Goal: Task Accomplishment & Management: Manage account settings

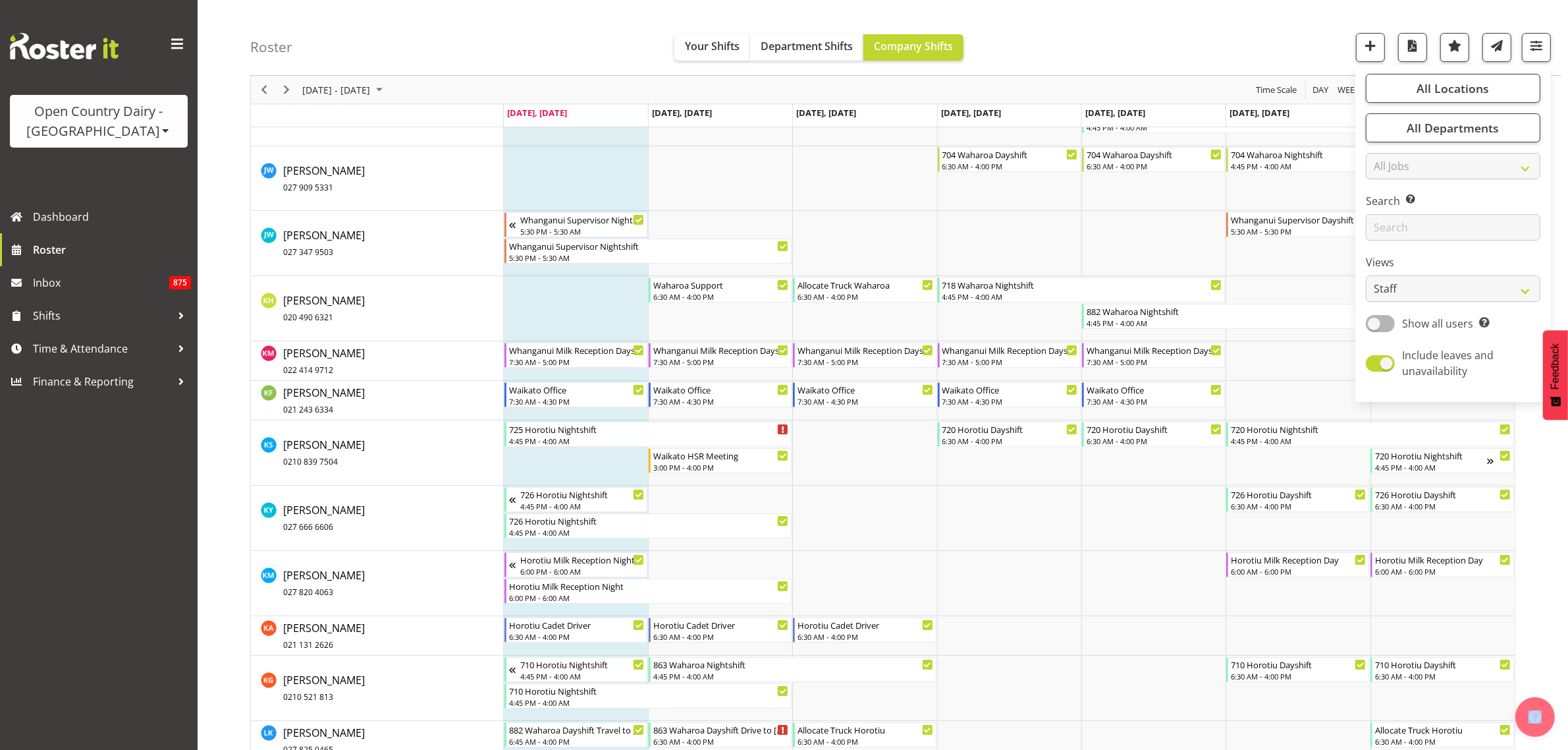
scroll to position [5808, 0]
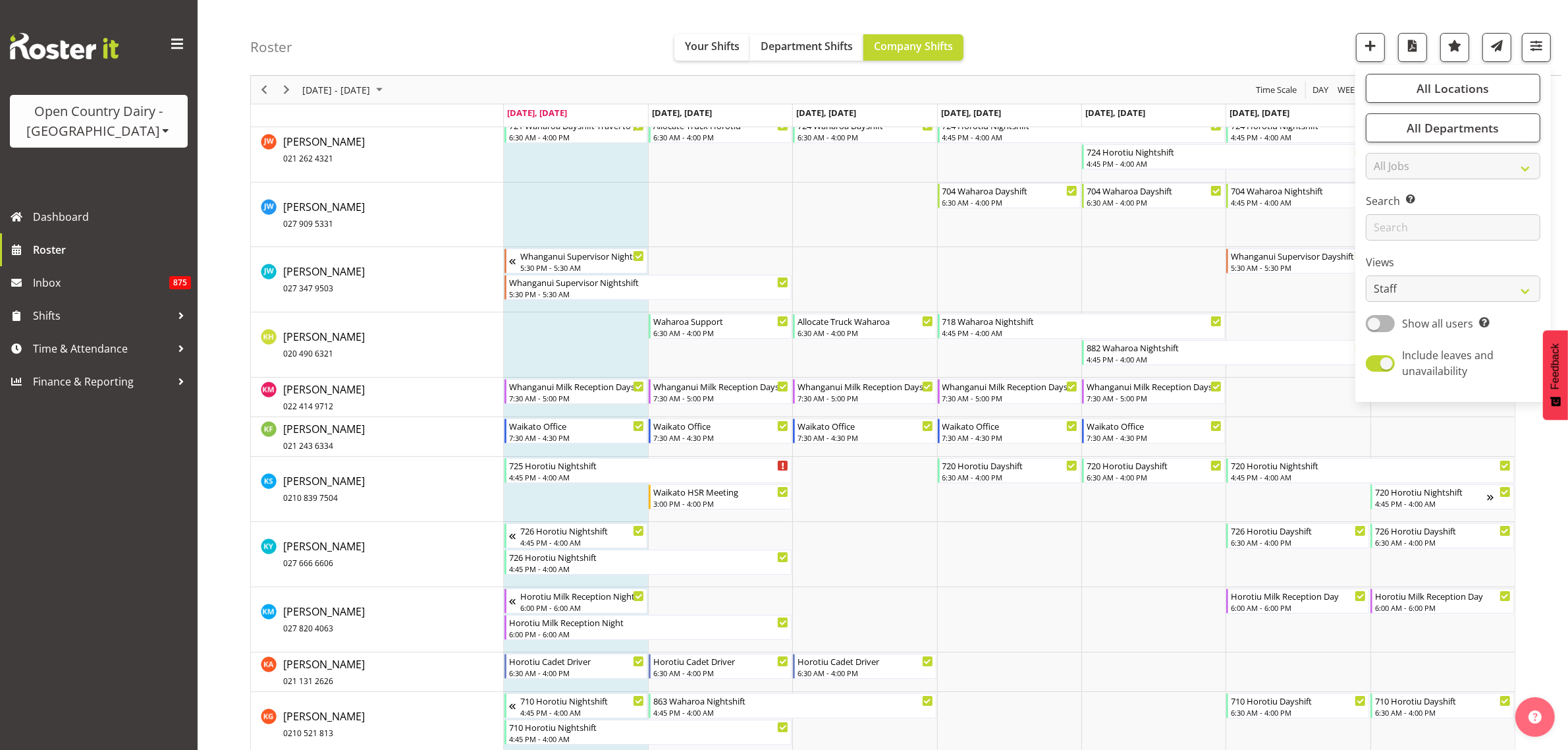
click at [1043, 32] on div "Roster Your Shifts Department Shifts Company Shifts All Locations Clear Ingredi…" at bounding box center [906, 38] width 1312 height 76
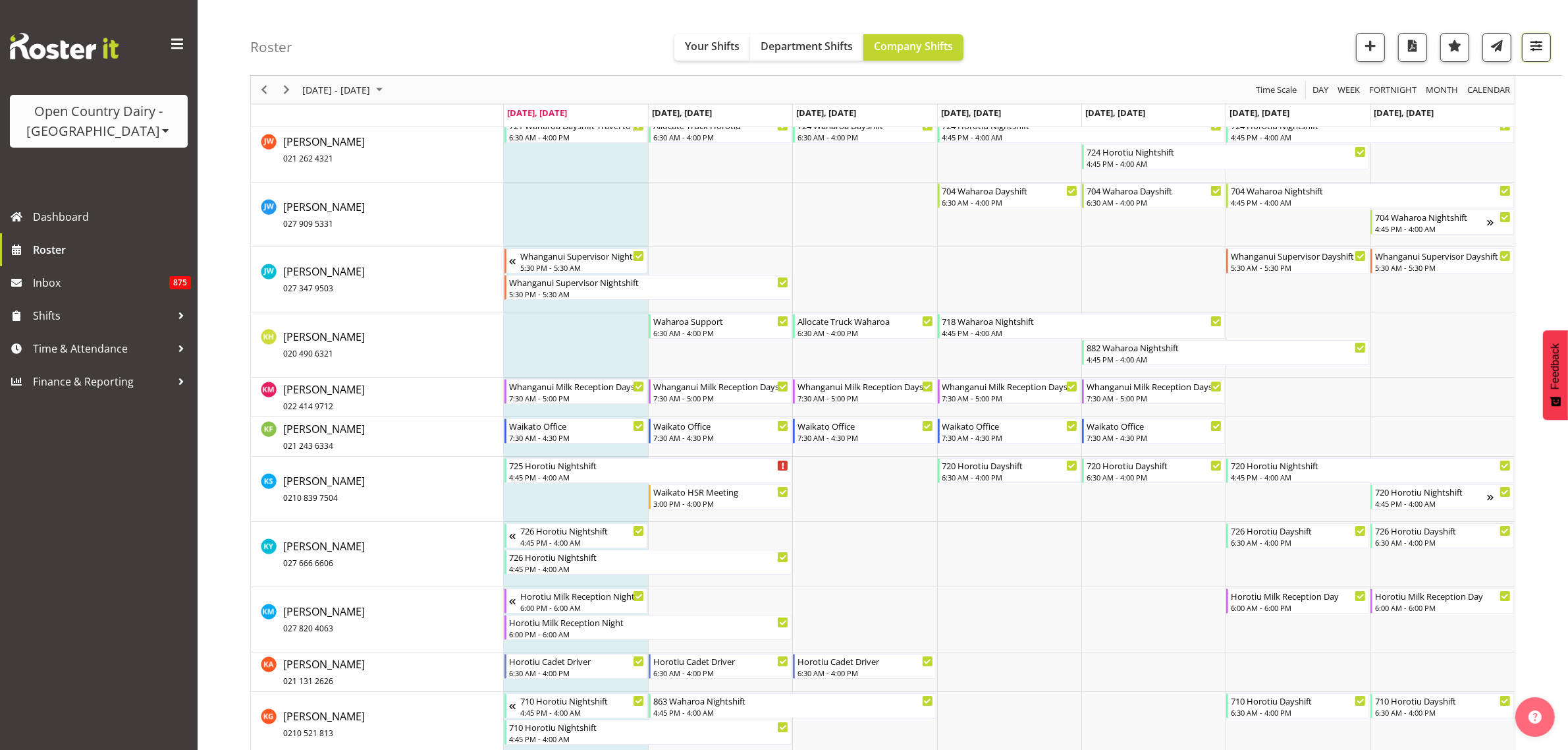
click at [1535, 47] on span "button" at bounding box center [1537, 46] width 17 height 17
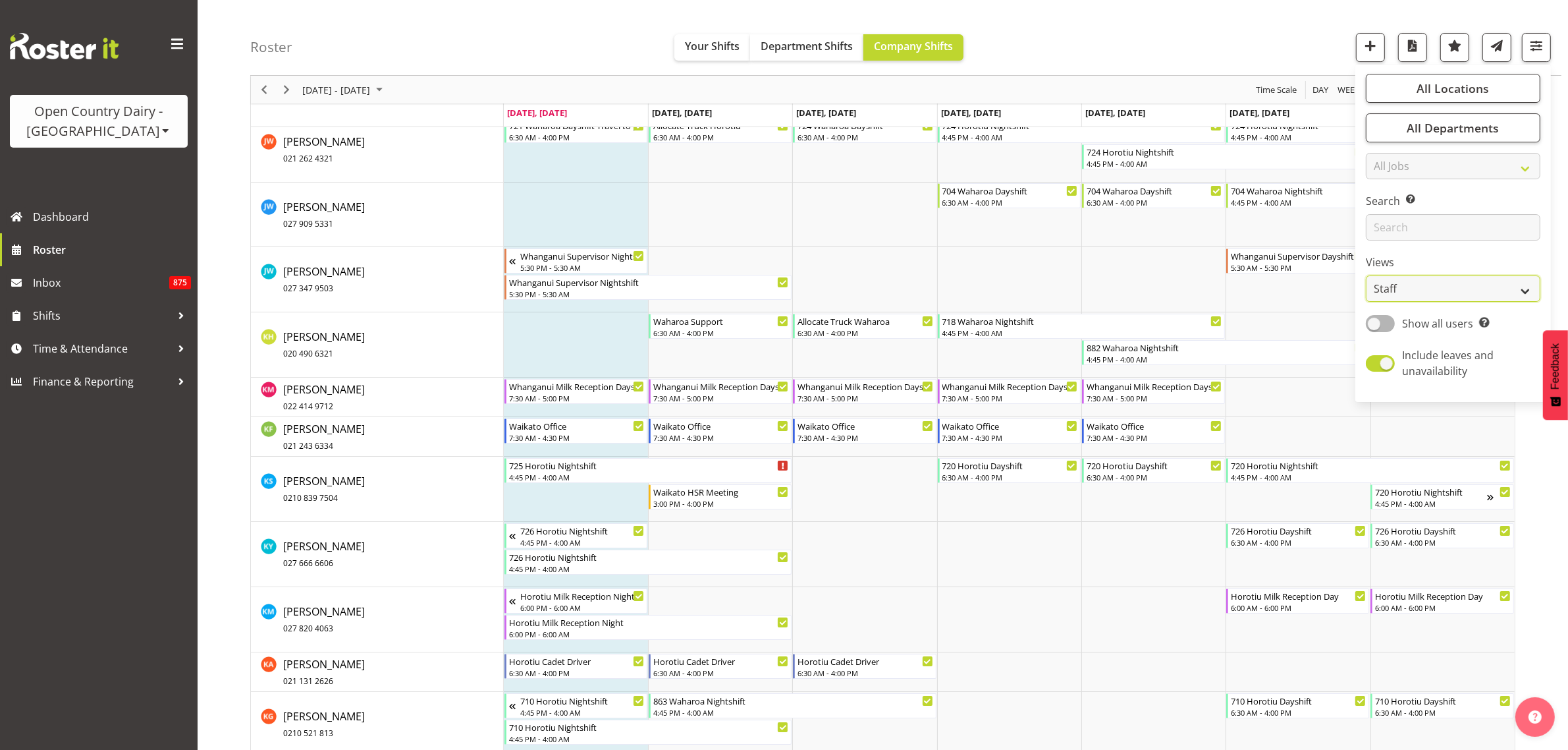
click at [1507, 292] on select "Staff Role Shift - Horizontal Shift - Vertical Staff - Location" at bounding box center [1453, 289] width 175 height 27
click at [1367, 302] on select "Staff Role Shift - Horizontal Shift - Vertical Staff - Location" at bounding box center [1453, 289] width 175 height 27
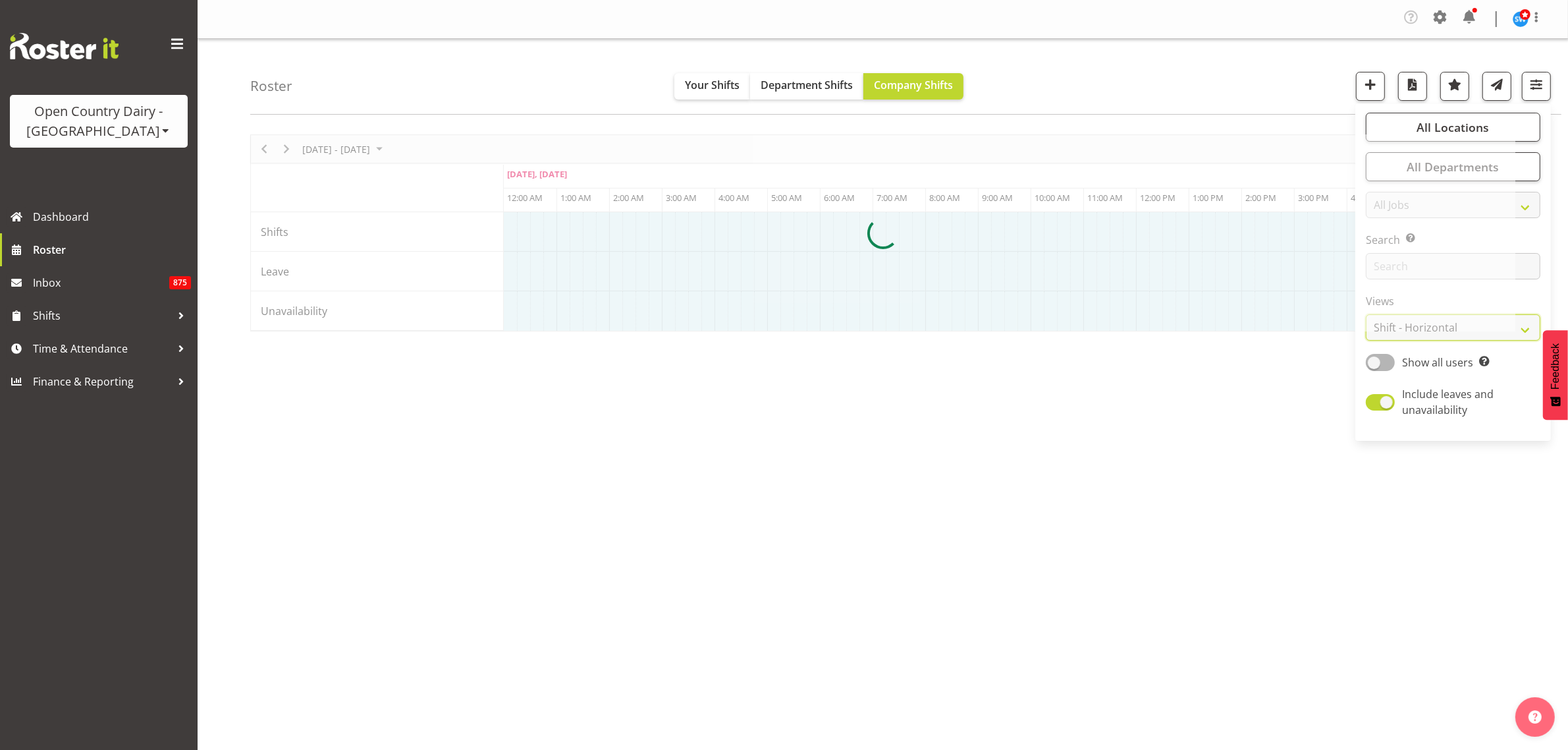
scroll to position [0, 0]
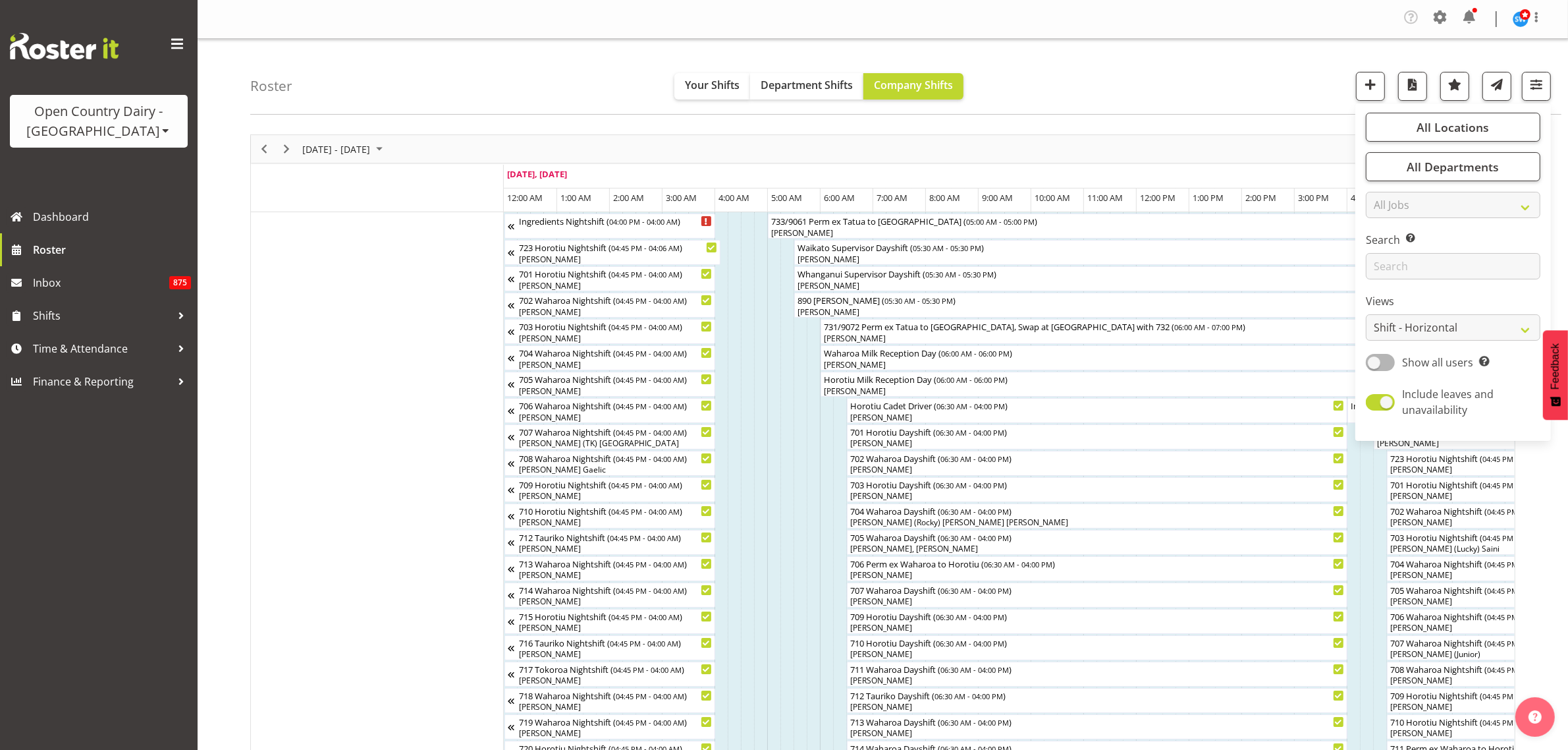
click at [1049, 70] on div "Roster Your Shifts Department Shifts Company Shifts All Locations Clear Ingredi…" at bounding box center [906, 77] width 1312 height 76
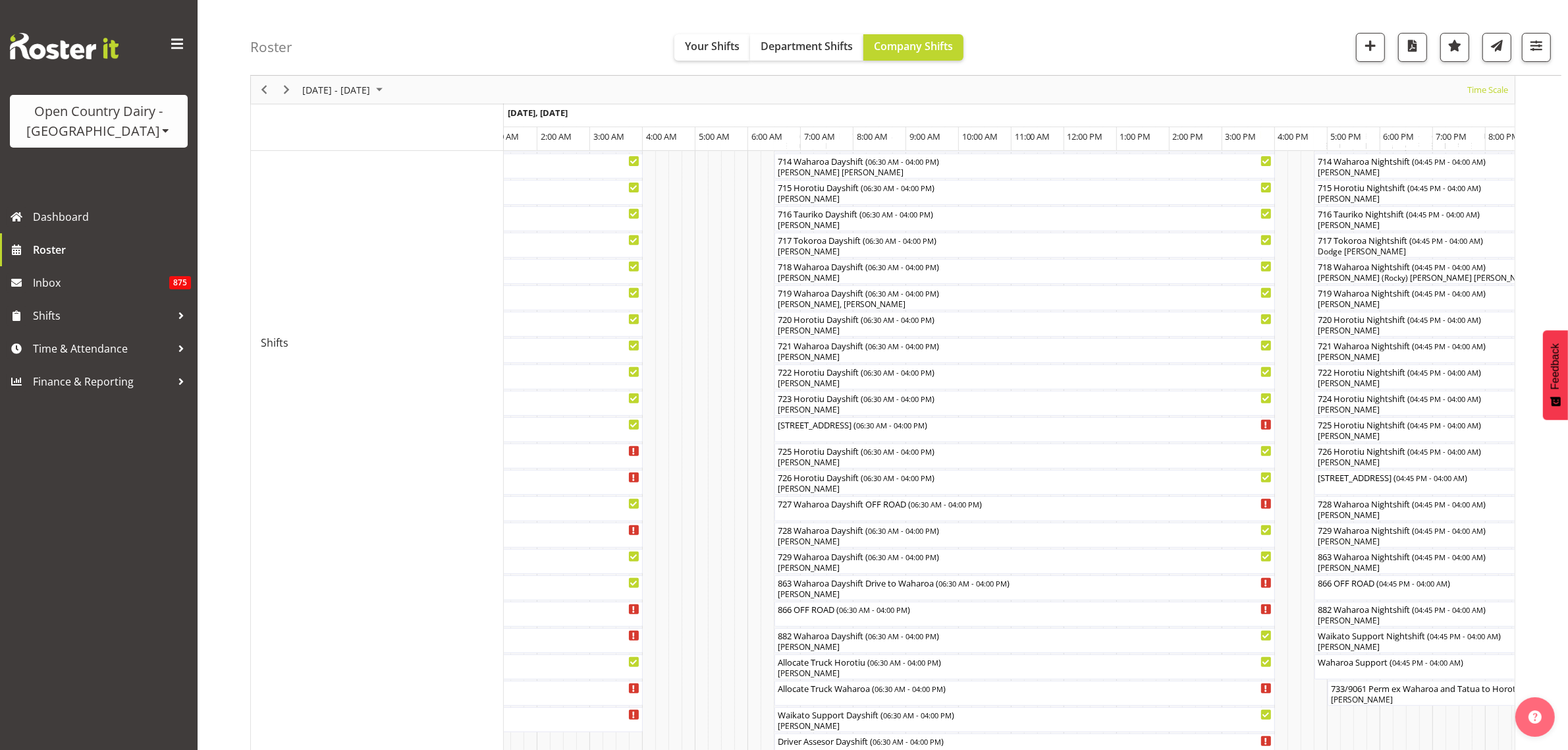
scroll to position [577, 0]
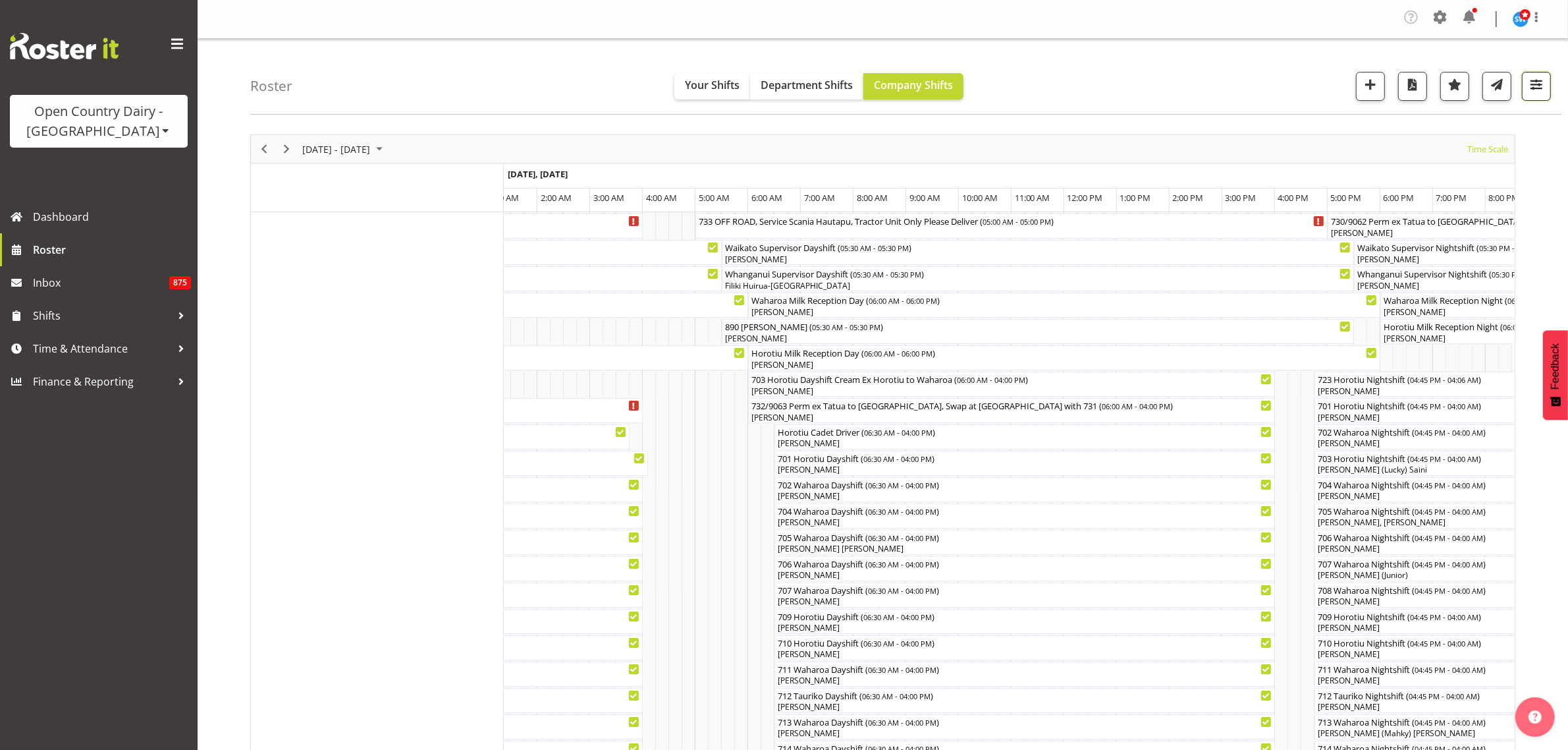
click at [1535, 92] on span "button" at bounding box center [1537, 84] width 17 height 17
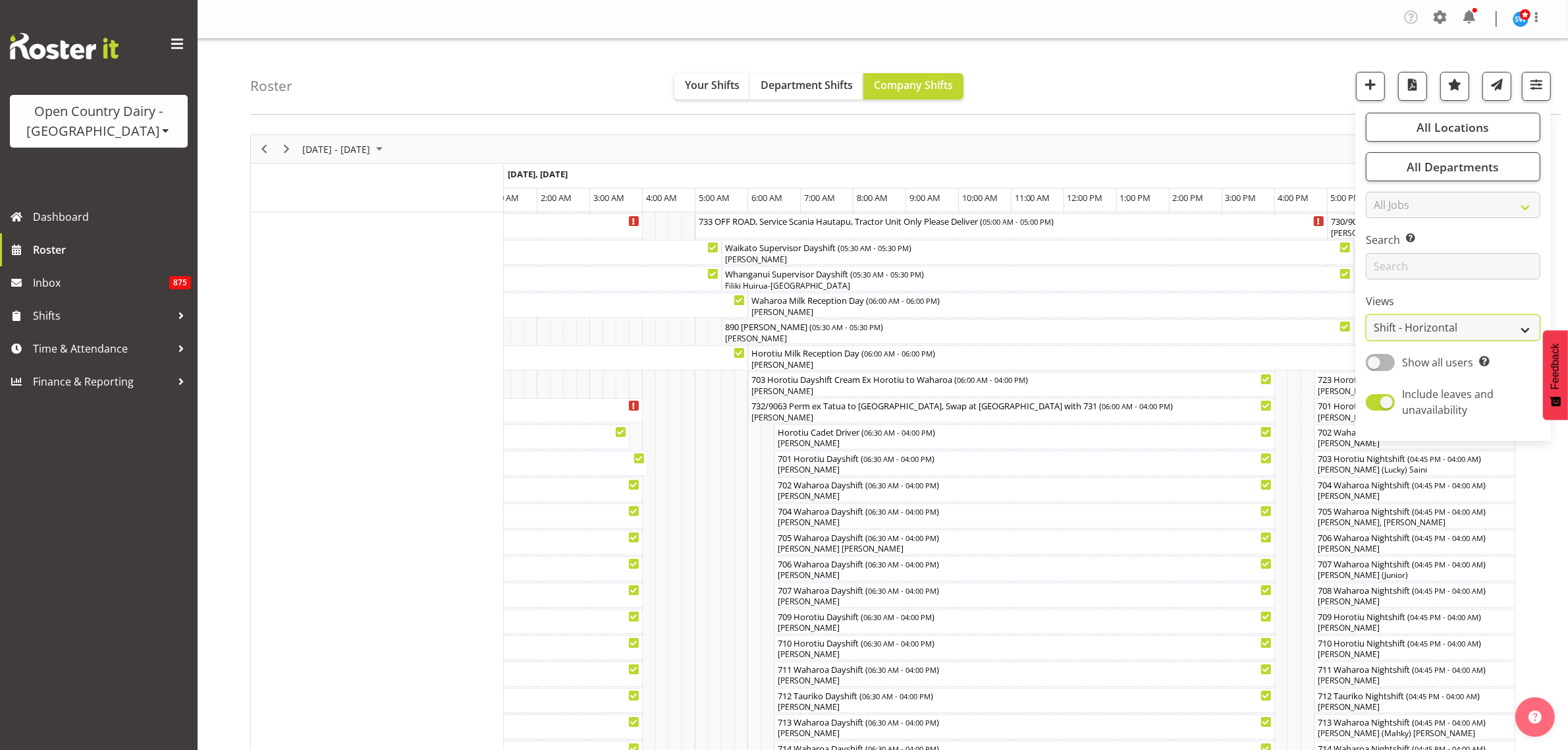
click at [1481, 325] on select "Staff Role Shift - Horizontal Shift - Vertical Staff - Location" at bounding box center [1453, 328] width 175 height 27
select select "staff"
click at [1367, 314] on select "Staff Role Shift - Horizontal Shift - Vertical Staff - Location" at bounding box center [1453, 328] width 175 height 27
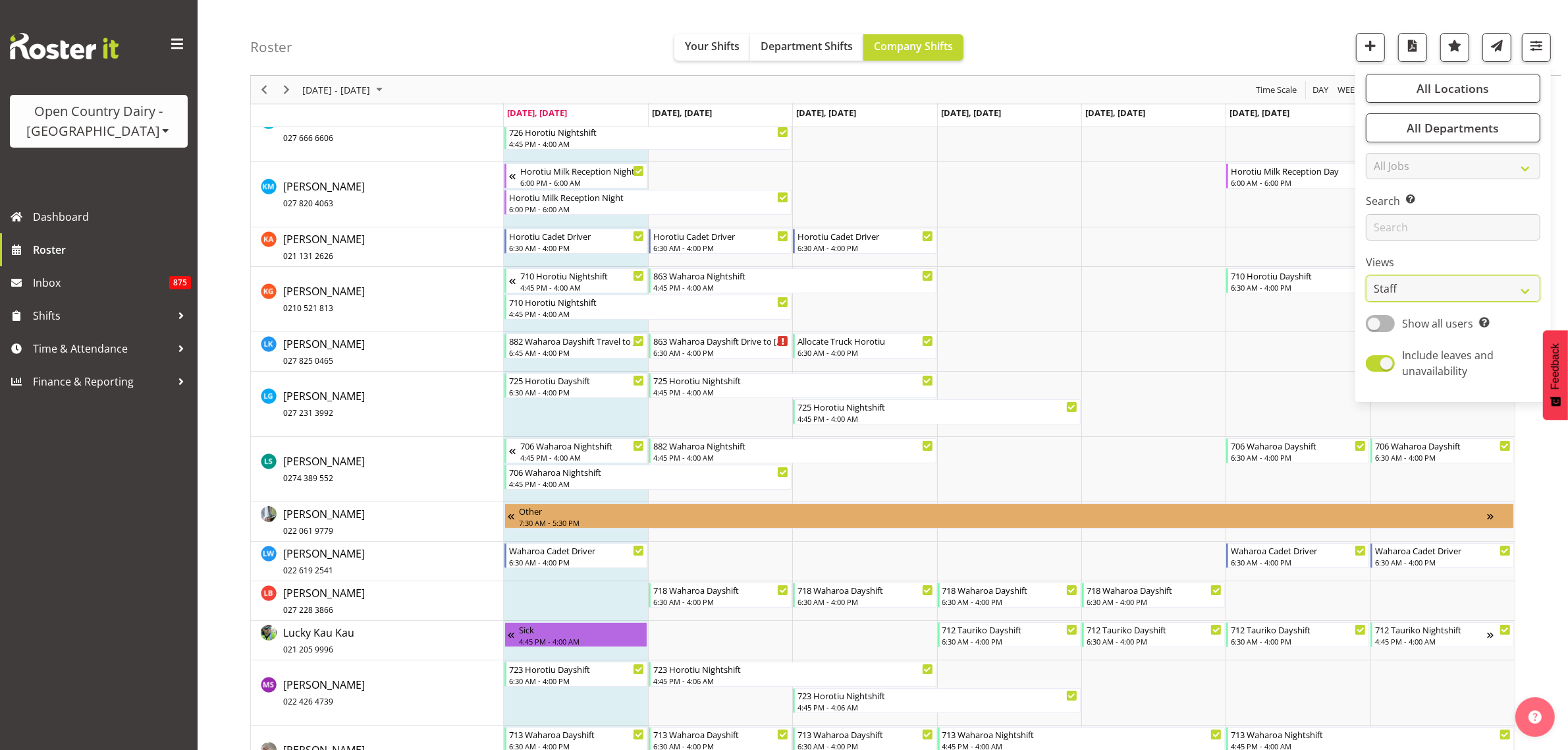
scroll to position [6341, 0]
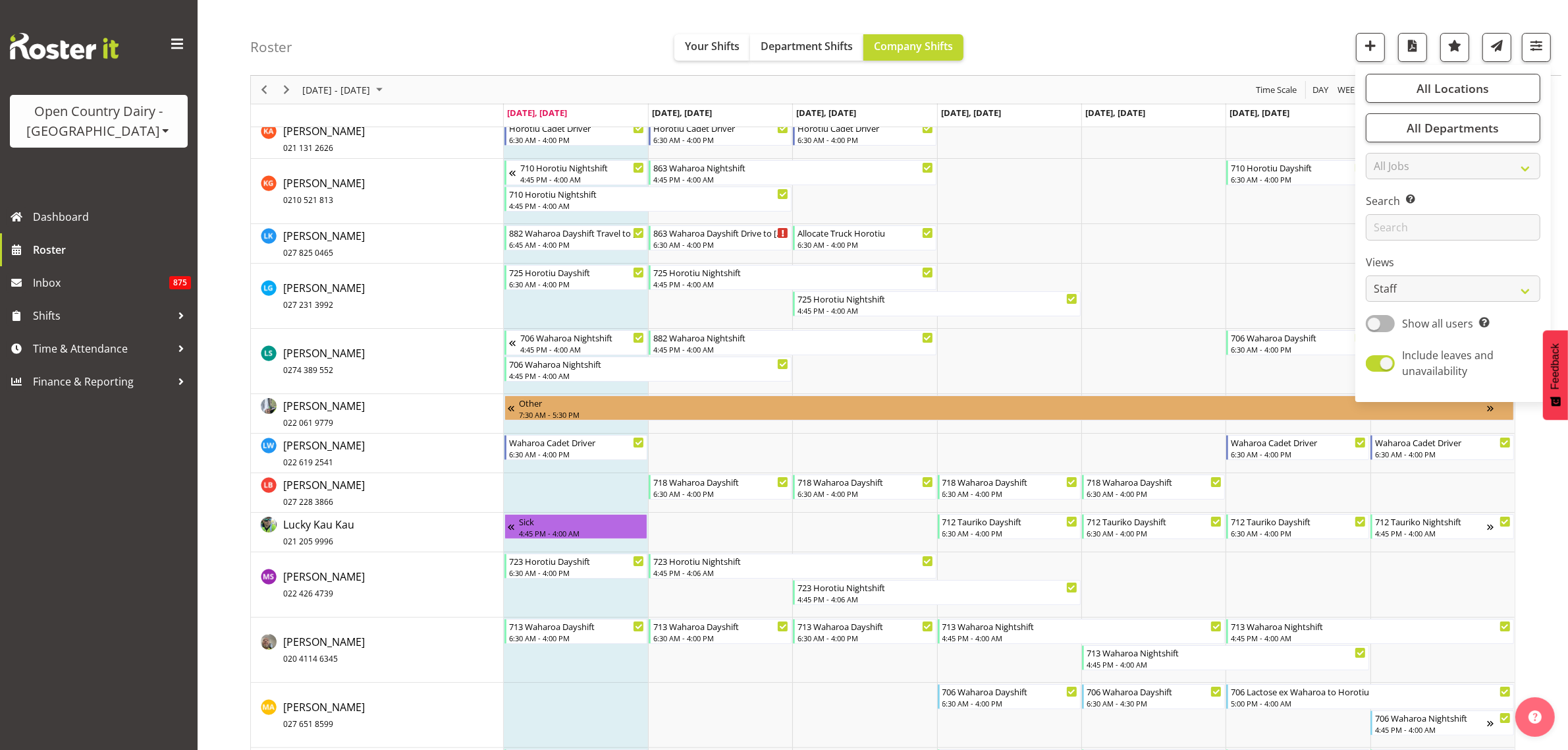
click at [1097, 44] on div "Roster Your Shifts Department Shifts Company Shifts All Locations Clear Ingredi…" at bounding box center [906, 38] width 1312 height 76
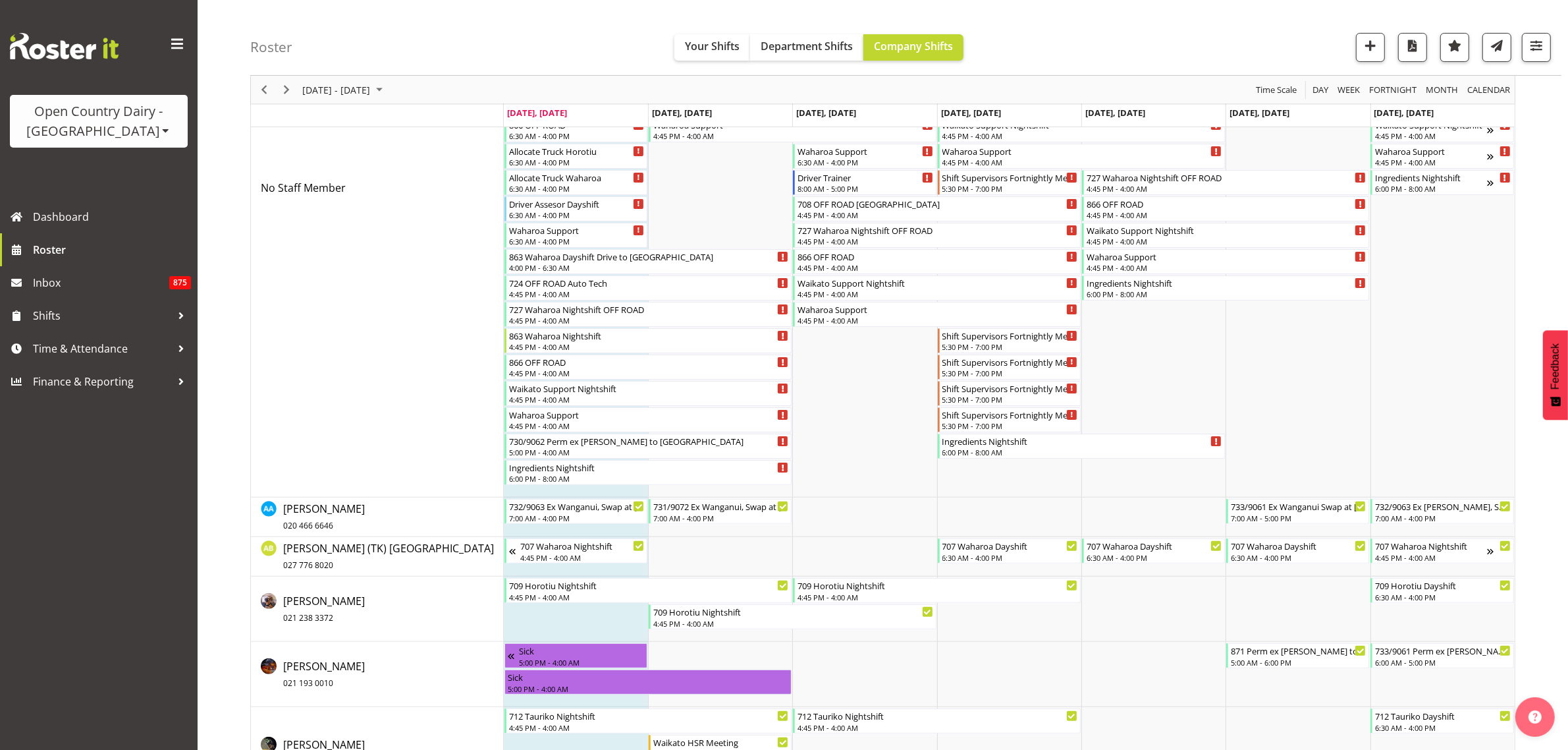
scroll to position [0, 0]
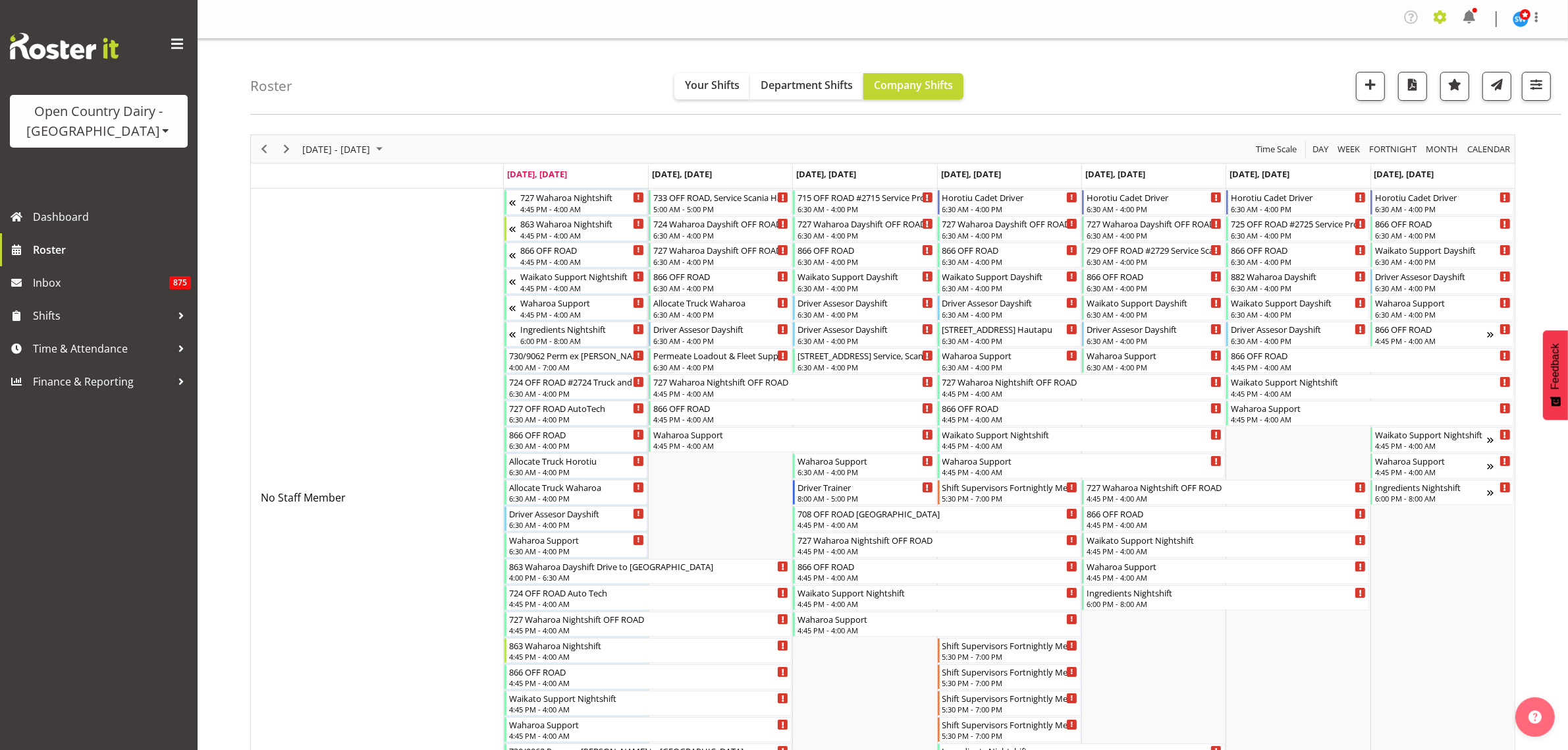
click at [1444, 21] on span at bounding box center [1440, 17] width 21 height 21
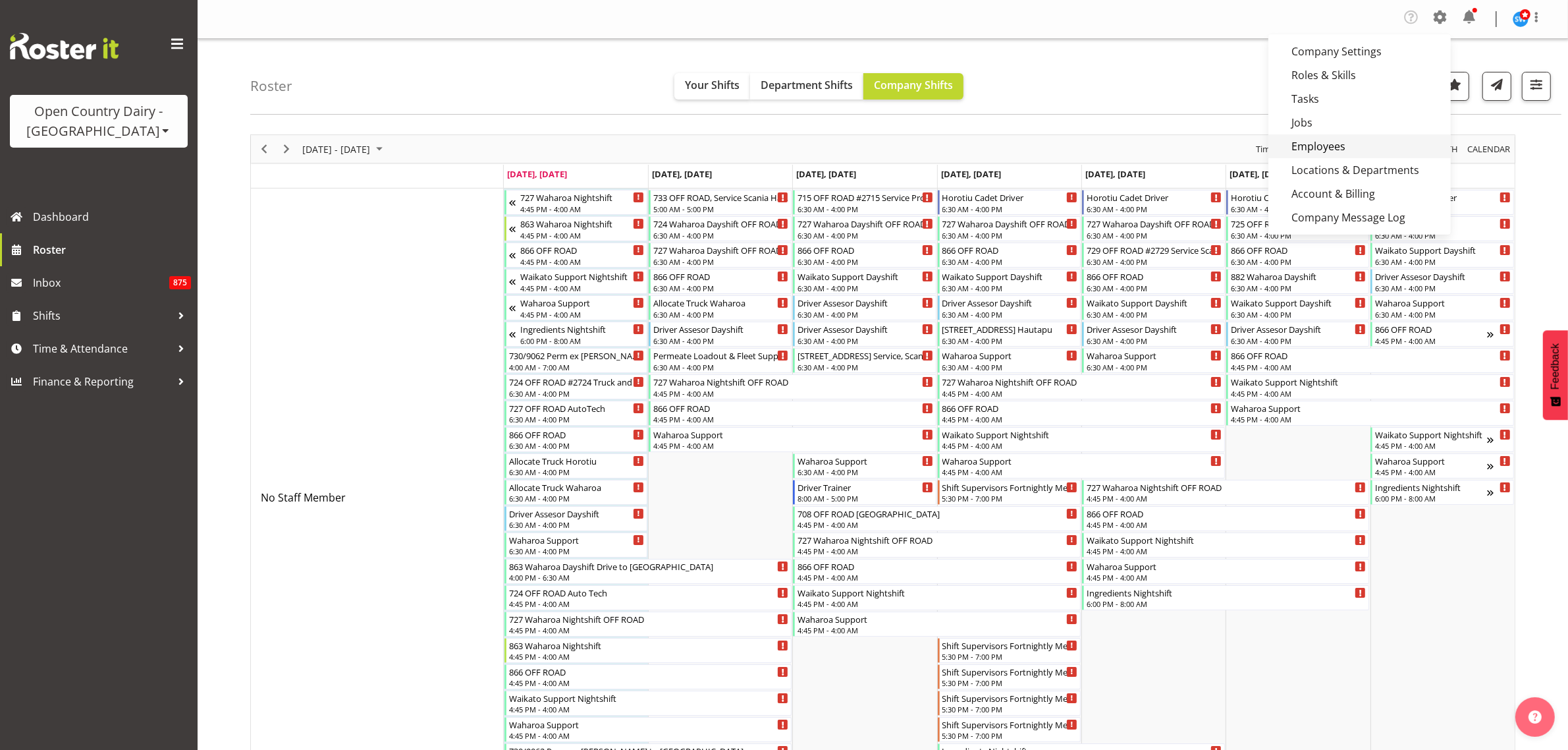
click at [1328, 143] on link "Employees" at bounding box center [1359, 146] width 183 height 24
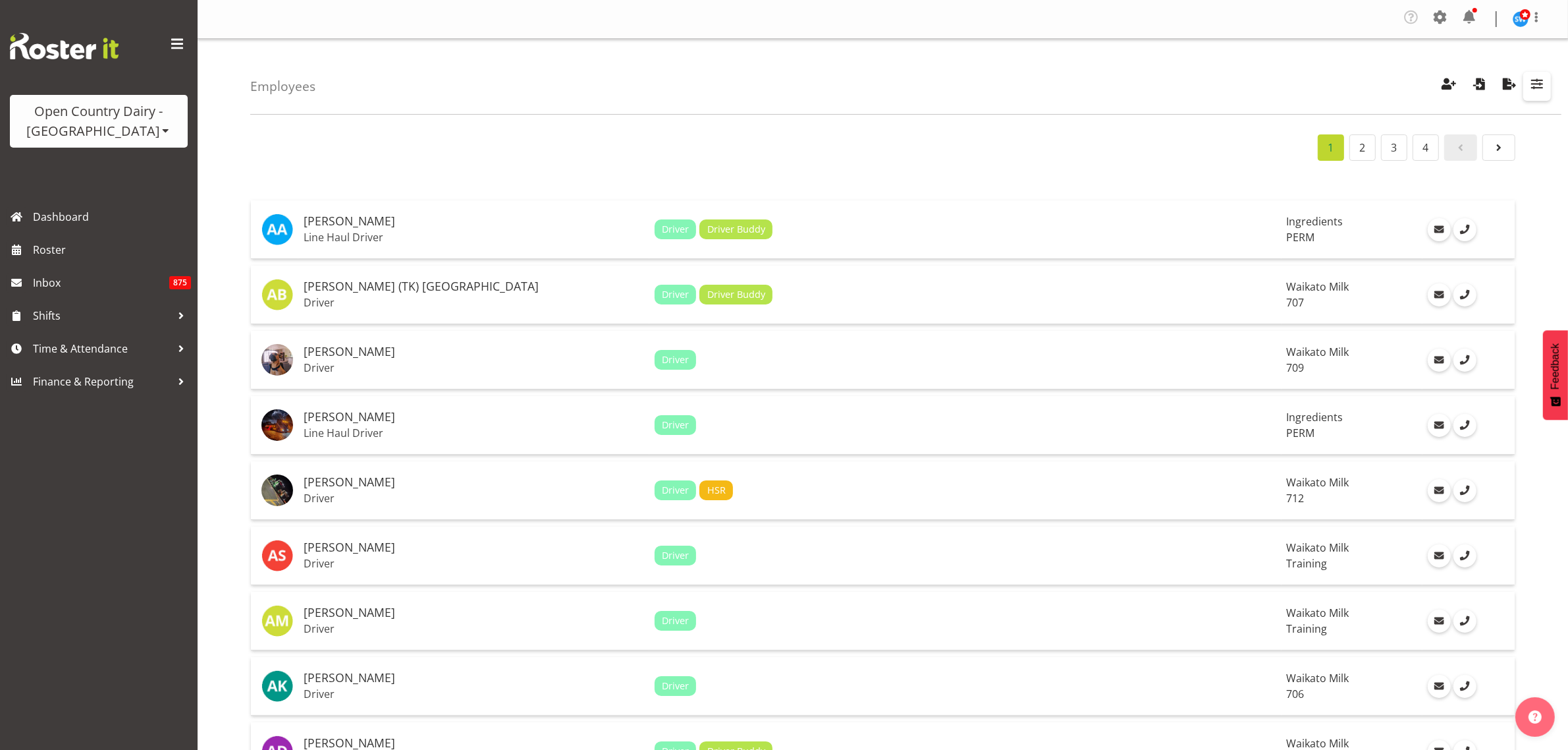
click at [1533, 84] on span "button" at bounding box center [1537, 84] width 17 height 17
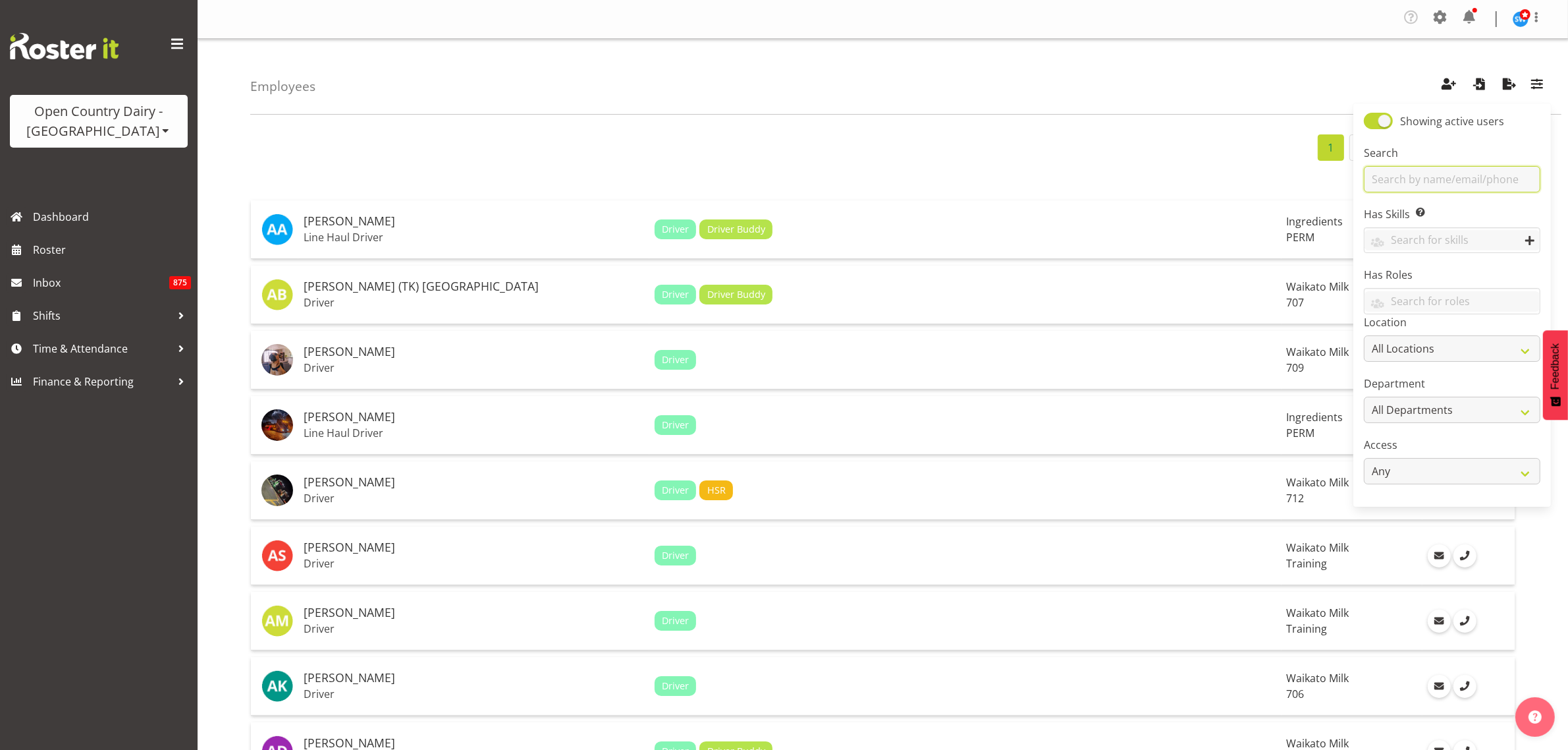
click at [1462, 175] on input "text" at bounding box center [1452, 179] width 177 height 27
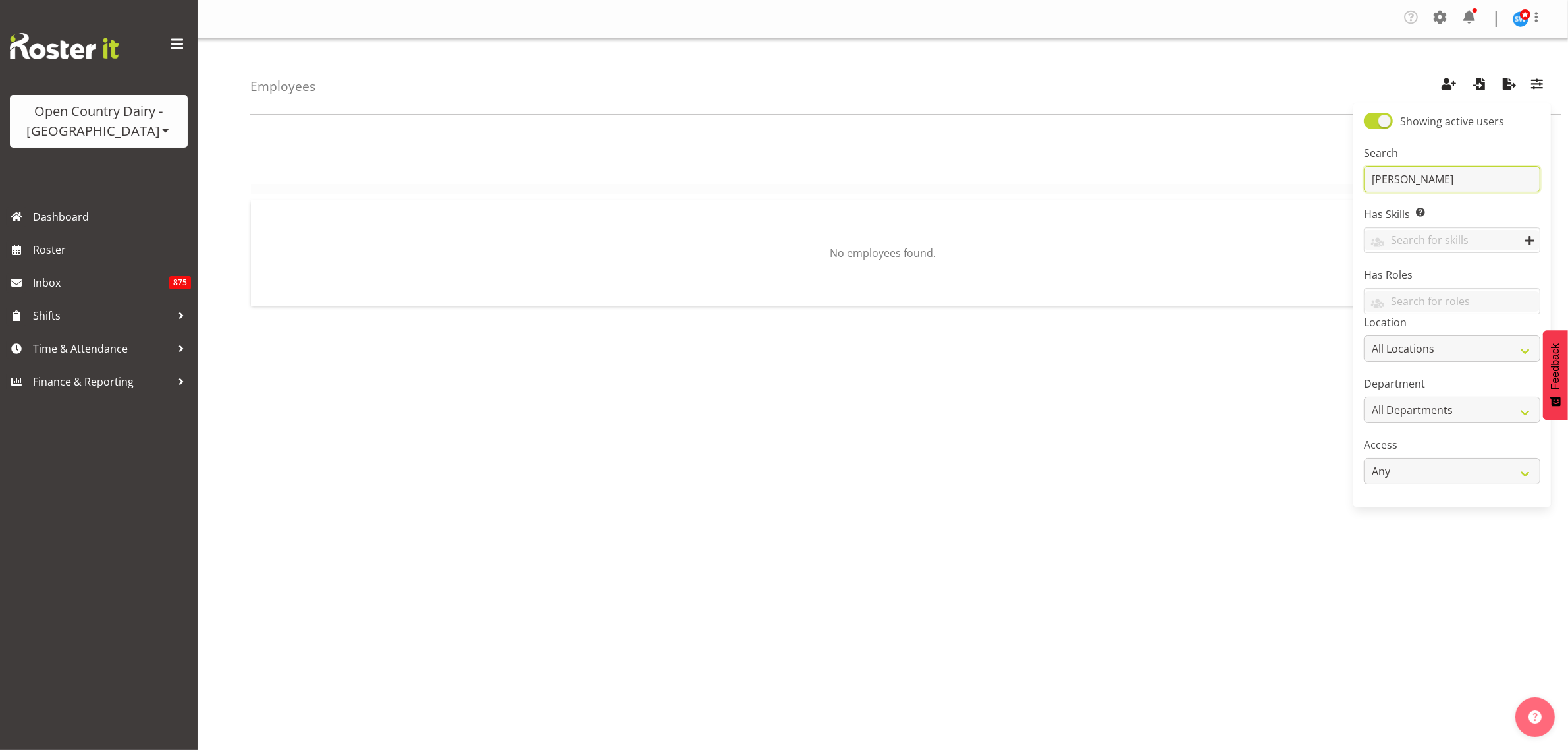
drag, startPoint x: 1458, startPoint y: 180, endPoint x: 1326, endPoint y: 185, distance: 132.1
click at [1326, 185] on div "Employees Showing active users Search chris kneebone Has Skills Enter any skill…" at bounding box center [883, 345] width 1371 height 612
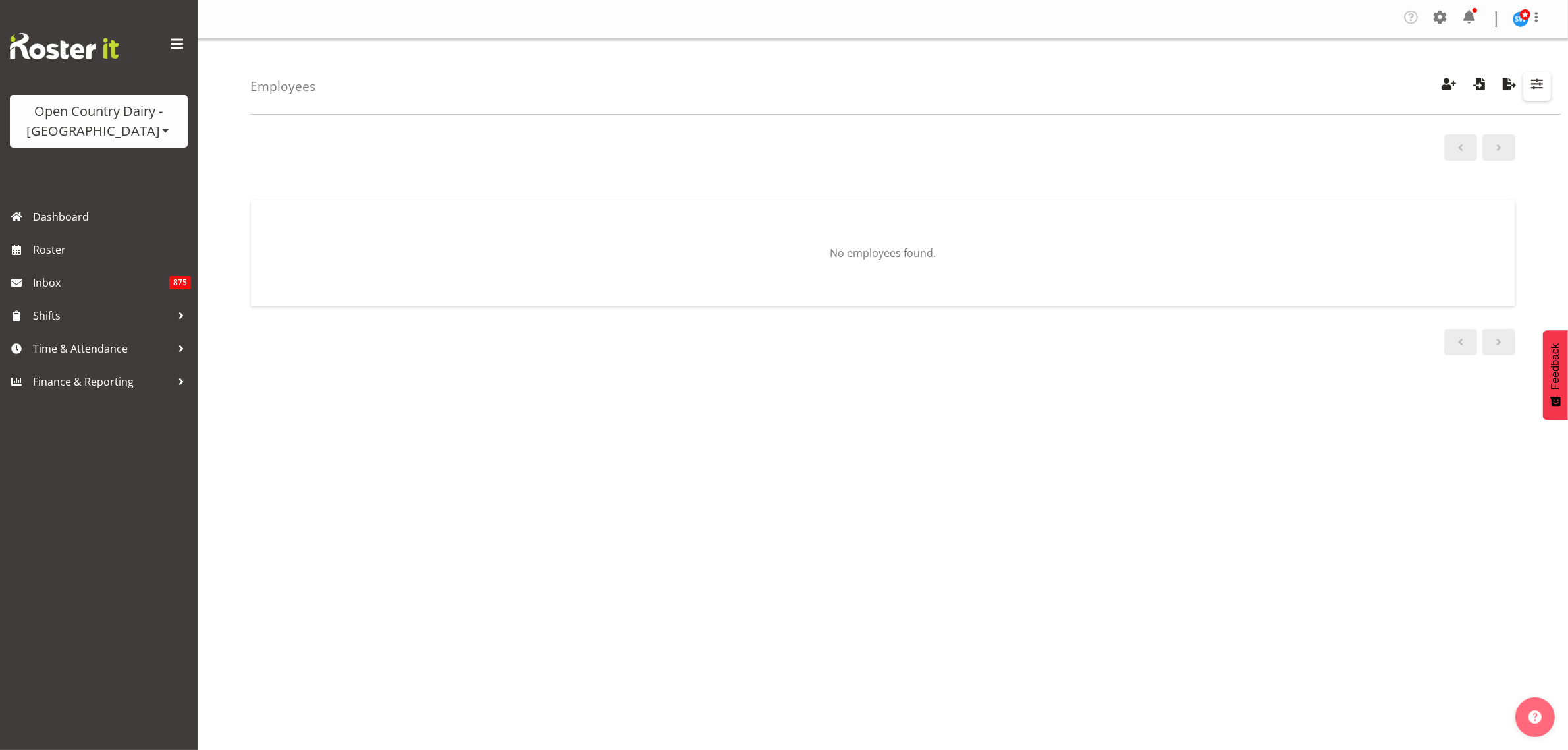
drag, startPoint x: 1539, startPoint y: 91, endPoint x: 1499, endPoint y: 151, distance: 72.1
click at [1539, 92] on span "button" at bounding box center [1537, 84] width 17 height 17
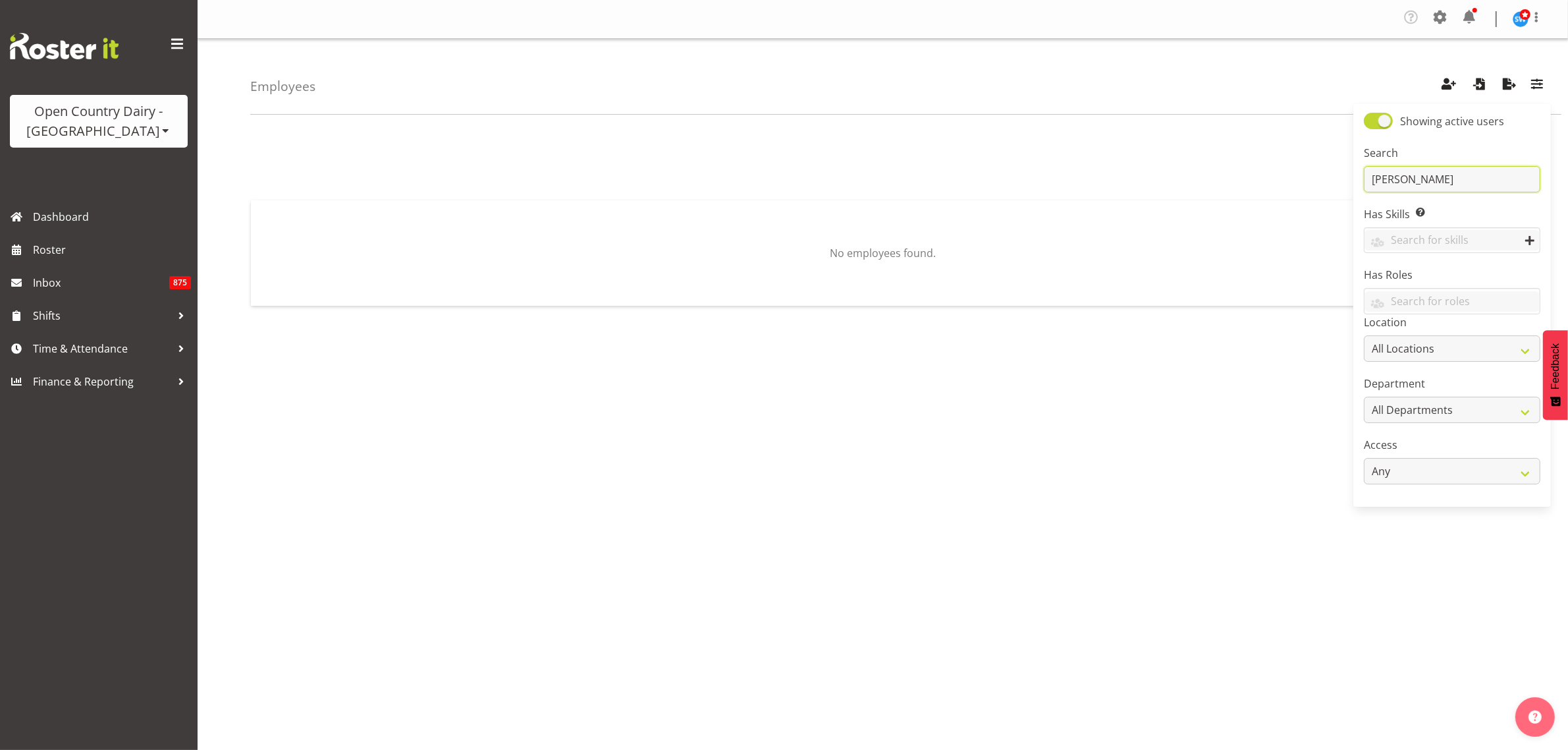
click at [1480, 178] on input "chris kneebone" at bounding box center [1452, 179] width 177 height 27
type input "c"
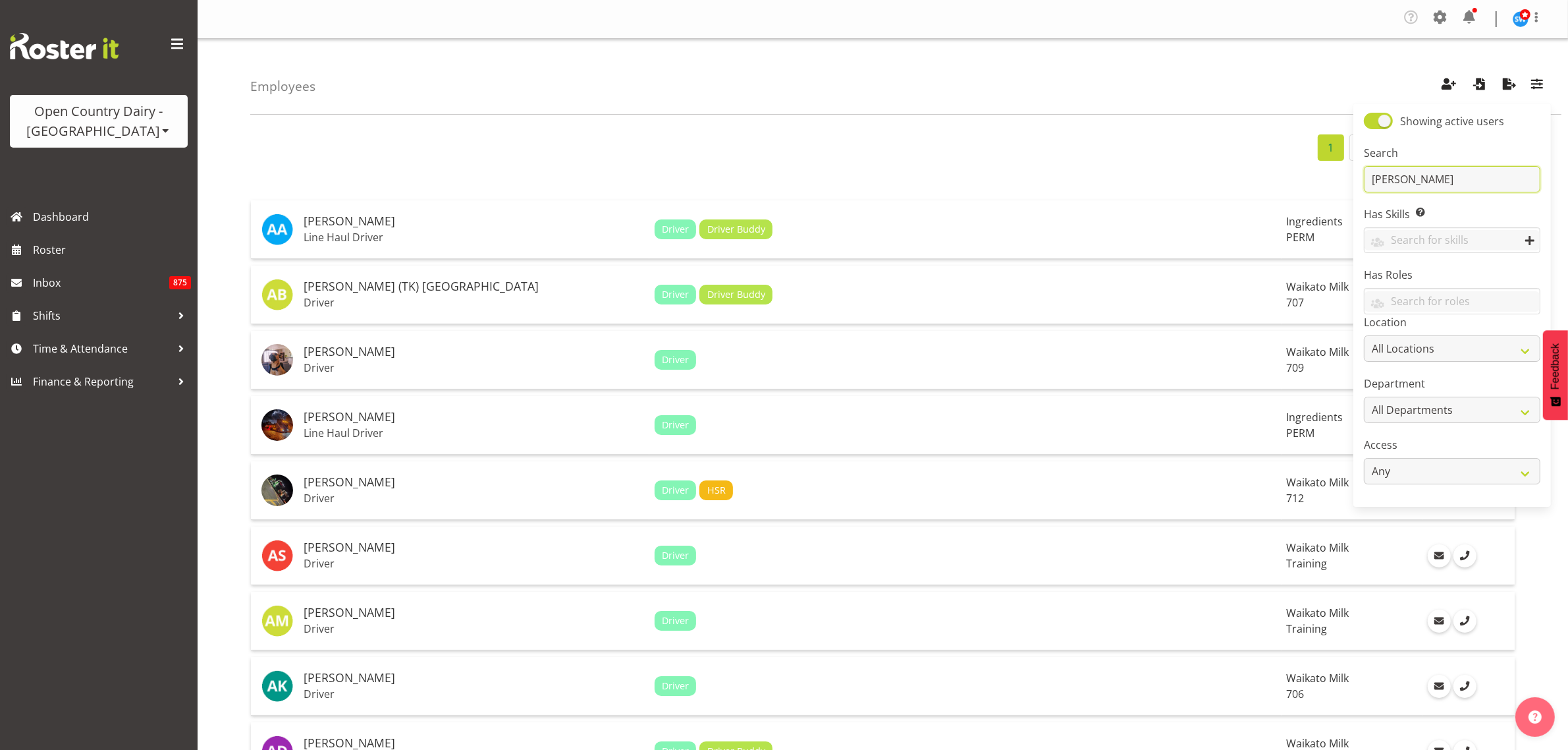
type input "kneebone"
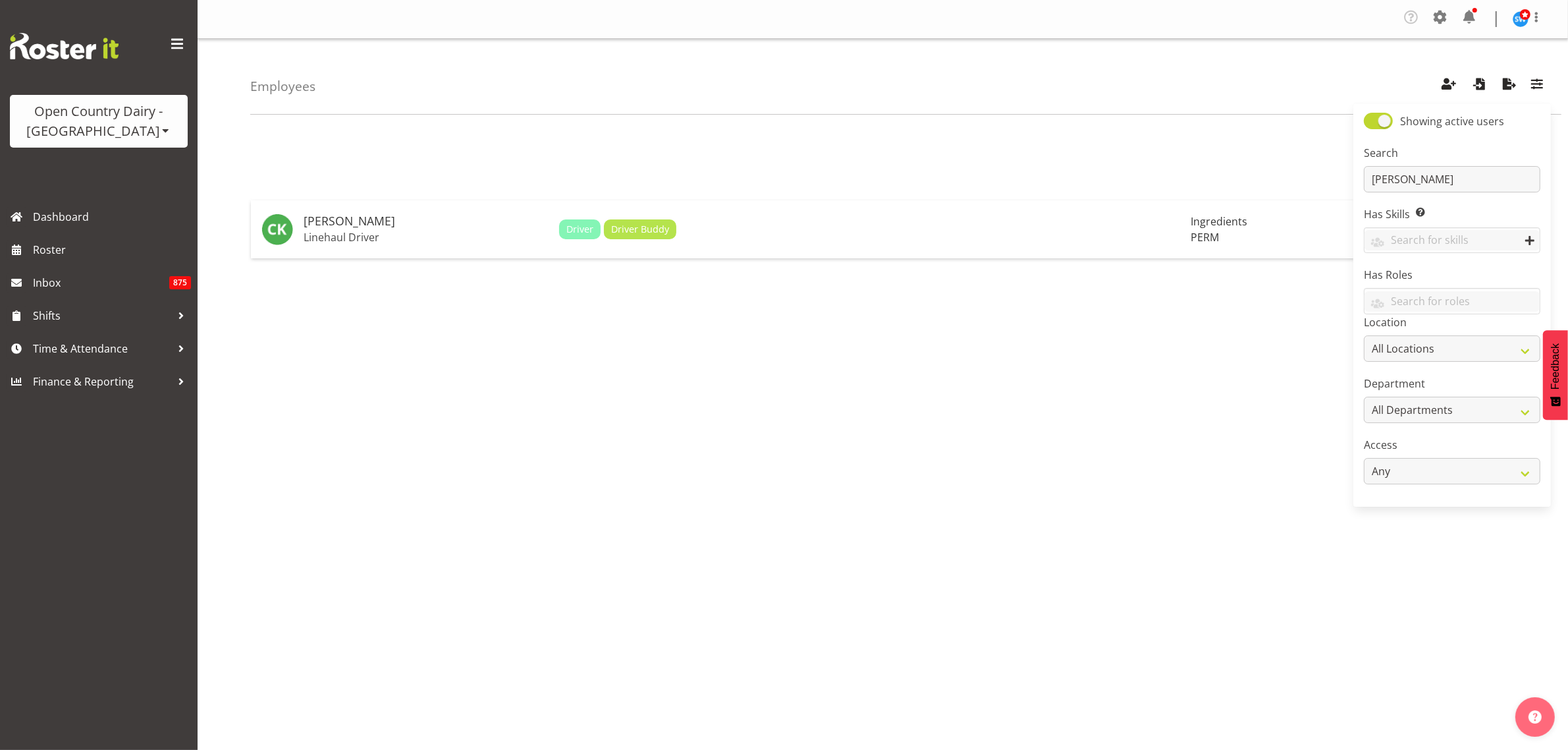
click at [508, 351] on div "1 Chris Kneebone Linehaul Driver Driver Driver Buddy Ingredients PERM 1" at bounding box center [909, 387] width 1318 height 527
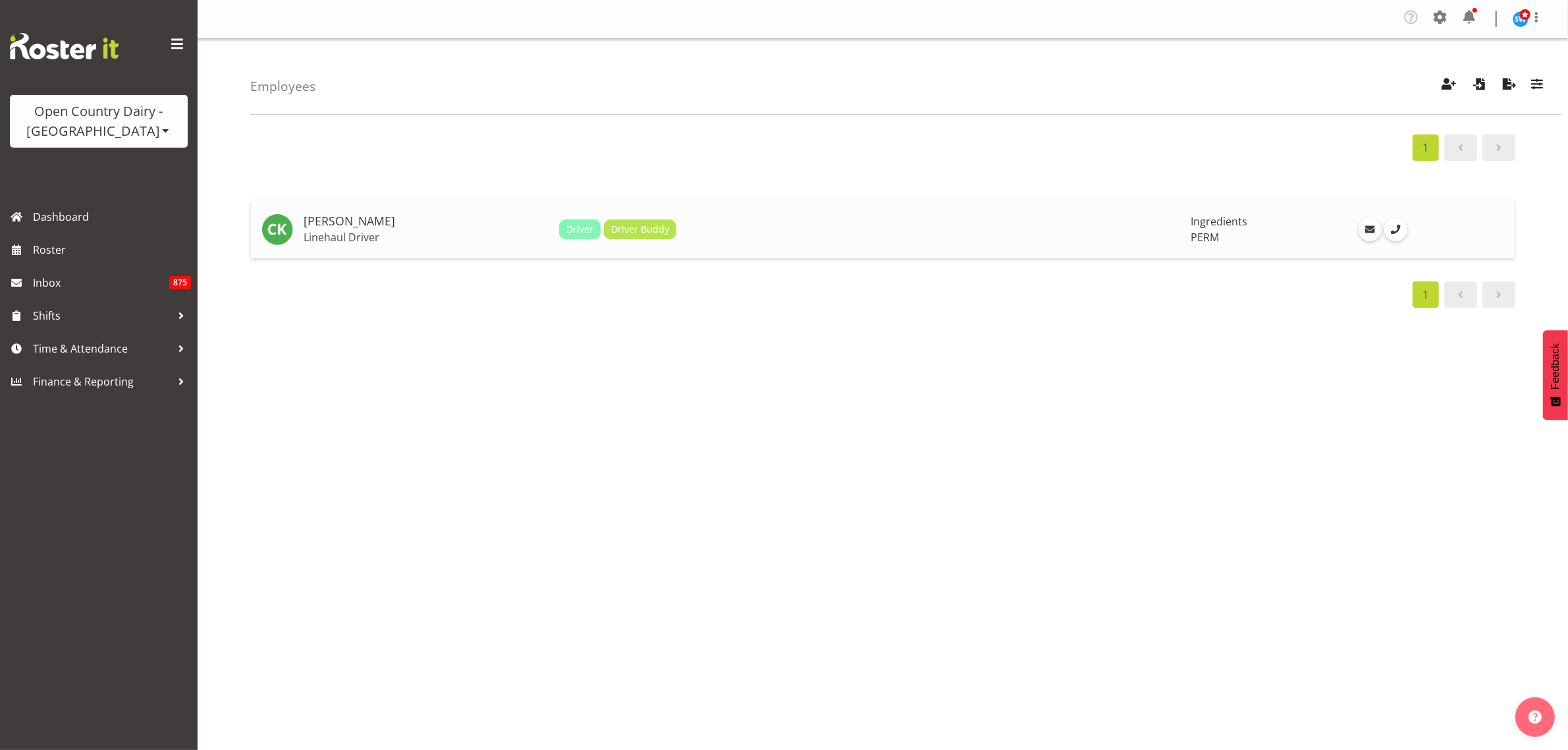
click at [341, 228] on h5 "Chris Kneebone" at bounding box center [426, 221] width 245 height 13
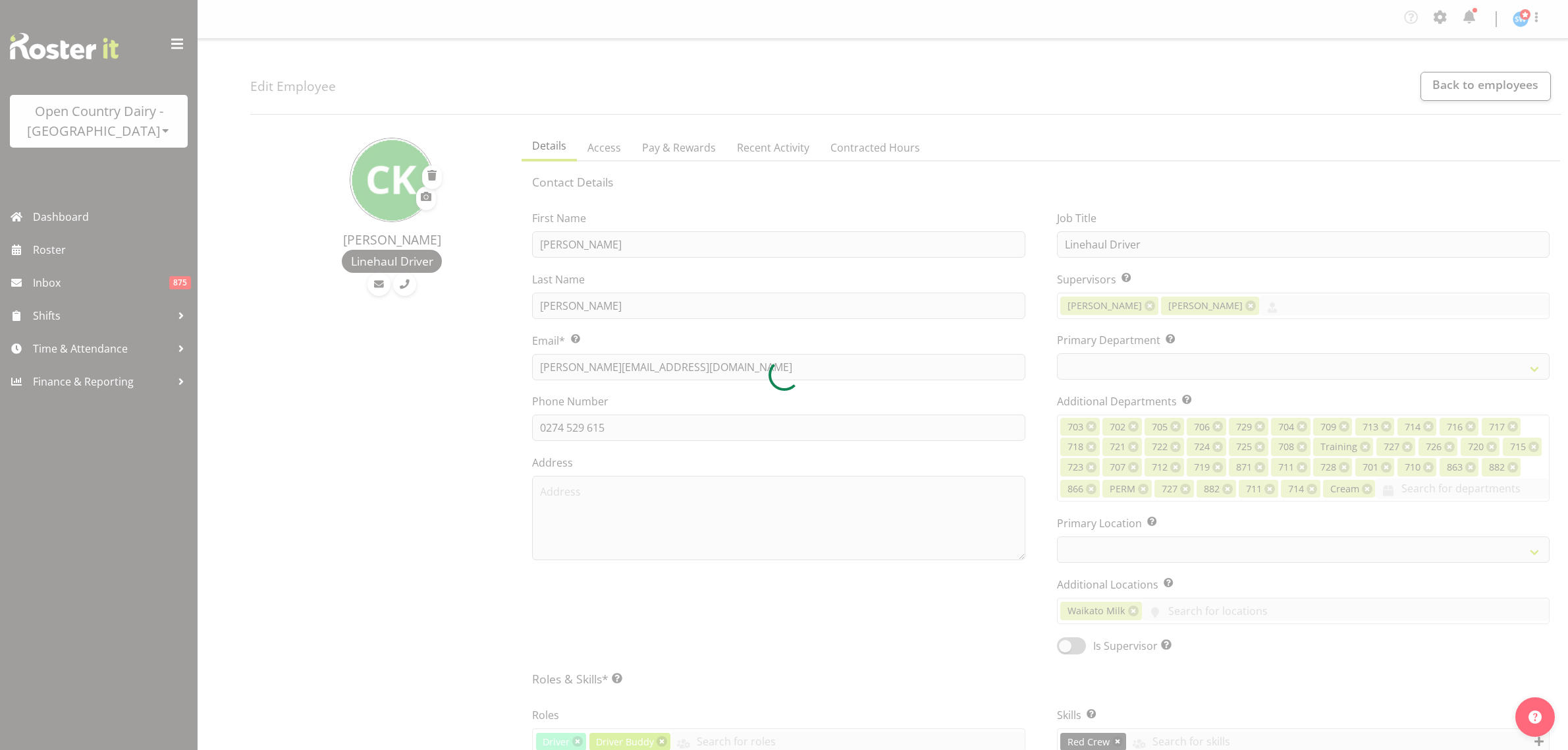
select select "TimelineWeek"
select select
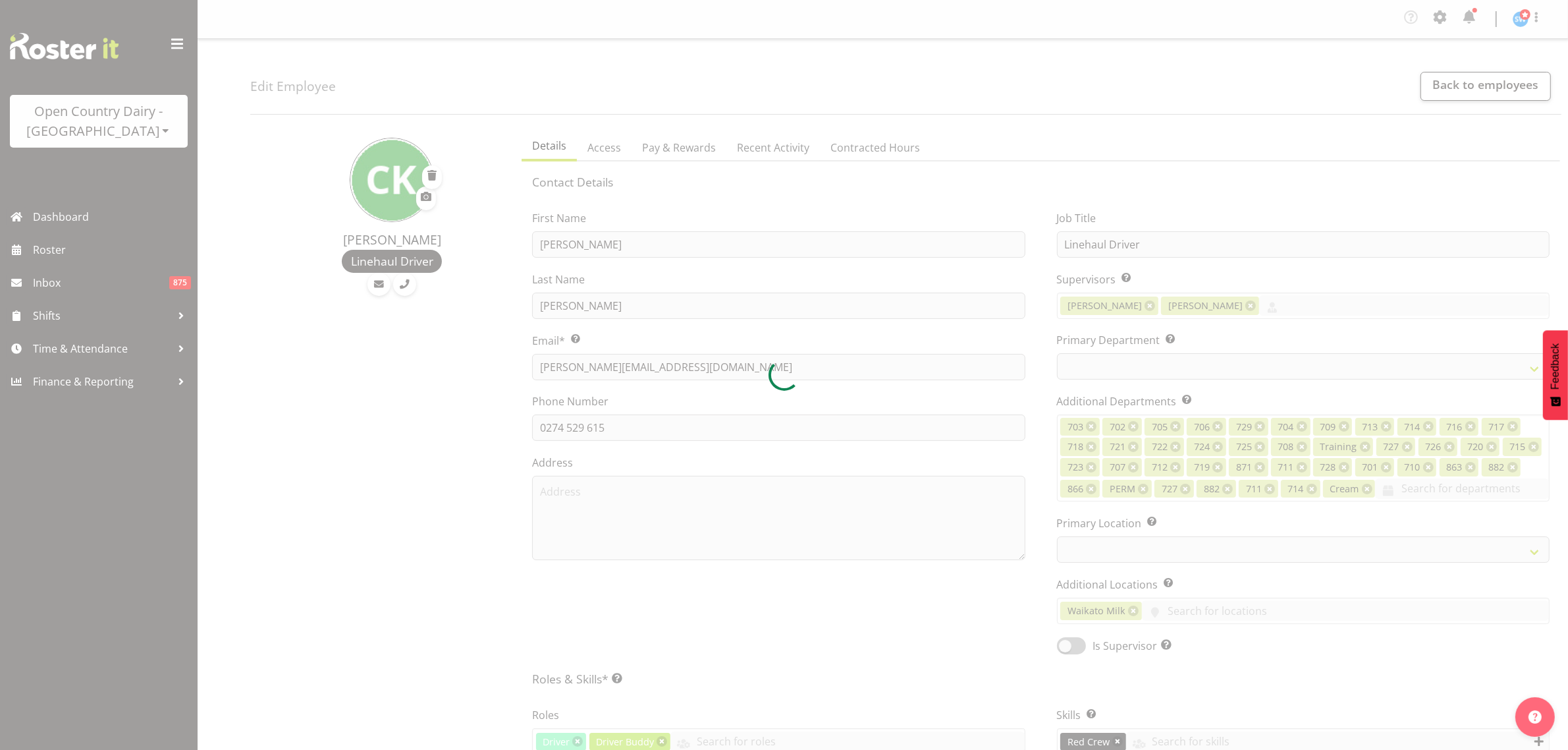
select select "802"
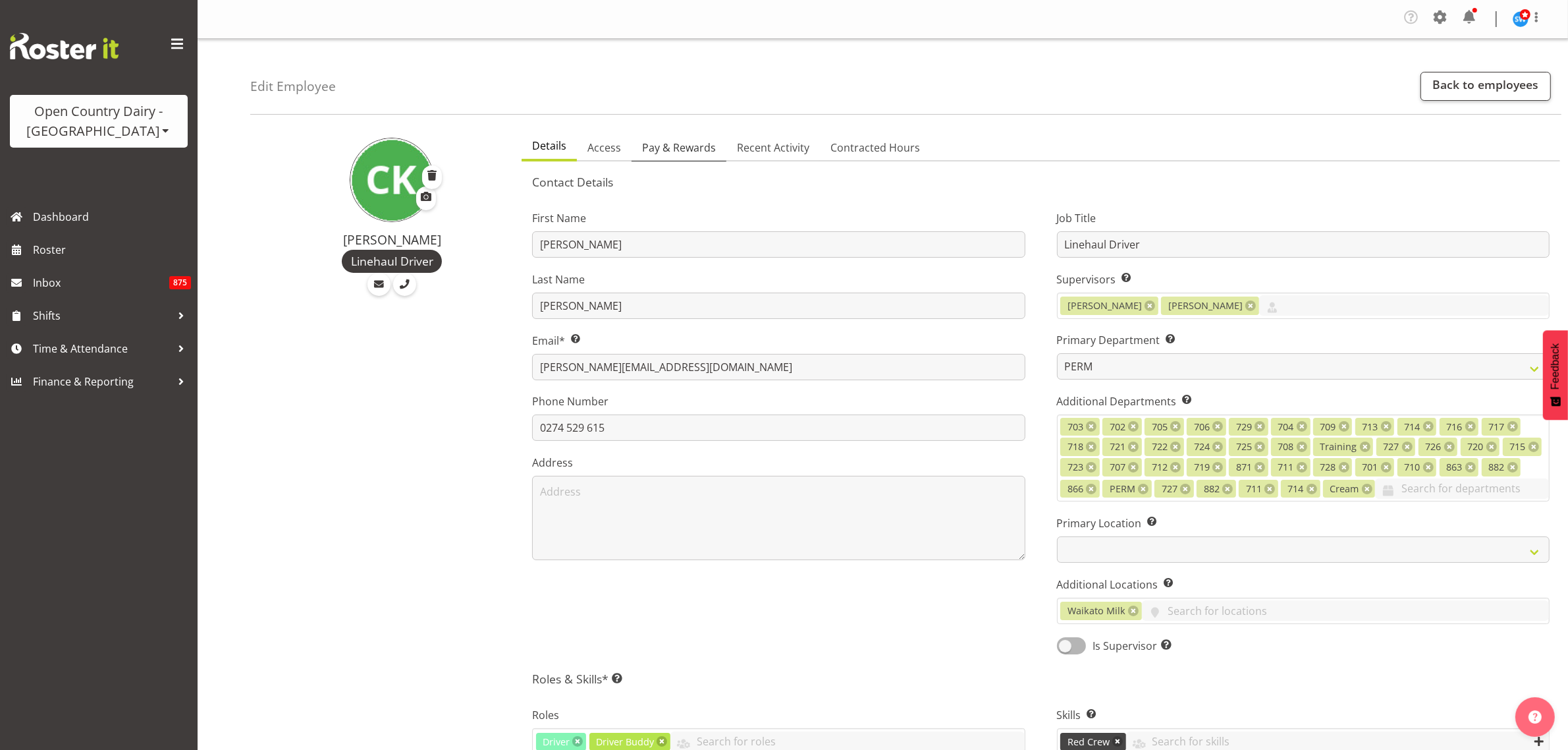
click at [662, 147] on span "Pay & Rewards" at bounding box center [679, 147] width 74 height 16
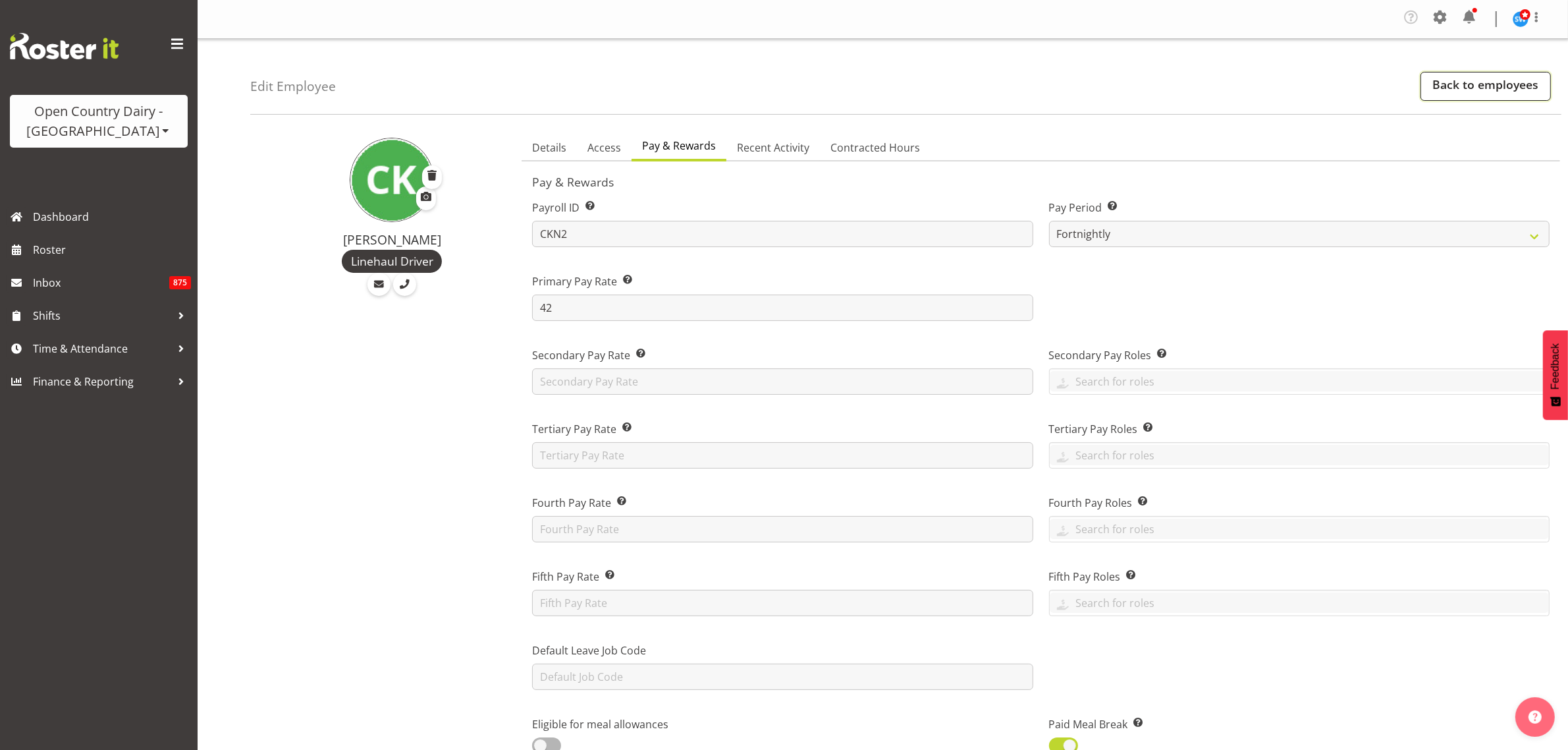
click at [1451, 90] on link "Back to employees" at bounding box center [1486, 86] width 130 height 29
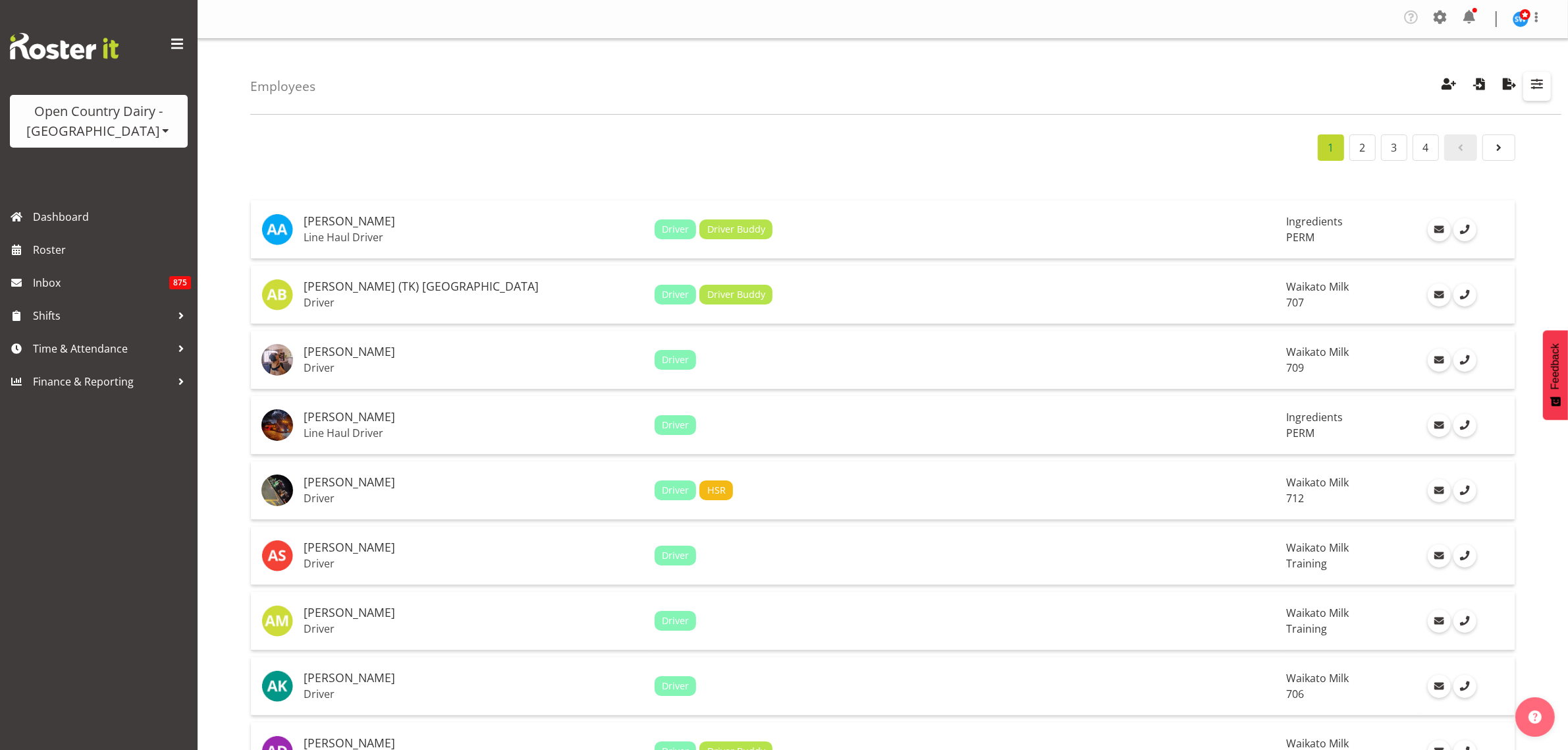
click at [1535, 84] on span "button" at bounding box center [1537, 84] width 17 height 17
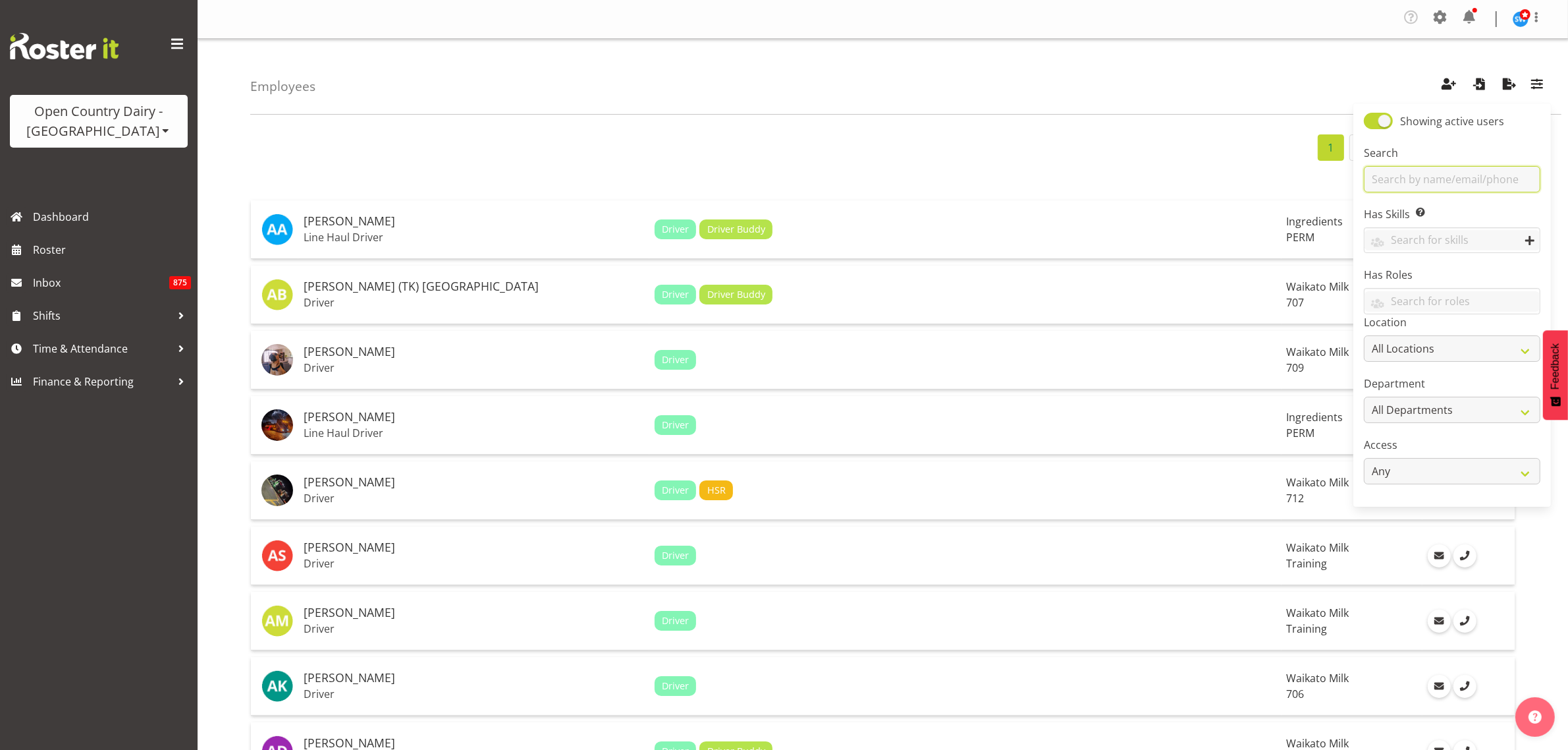
click at [1407, 171] on input "text" at bounding box center [1452, 179] width 177 height 27
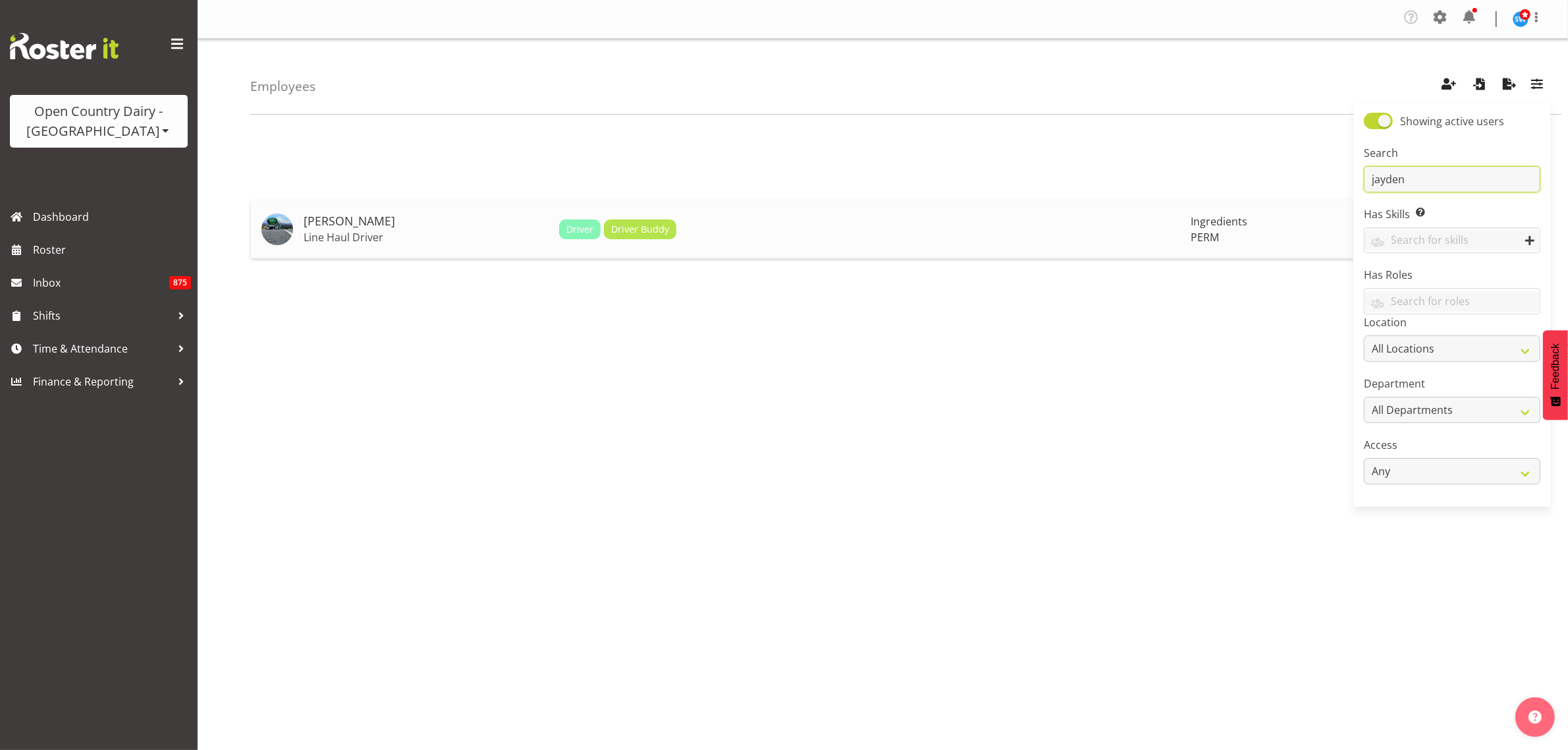
type input "jayden"
click at [341, 221] on h5 "Jayden Vincent" at bounding box center [426, 221] width 245 height 13
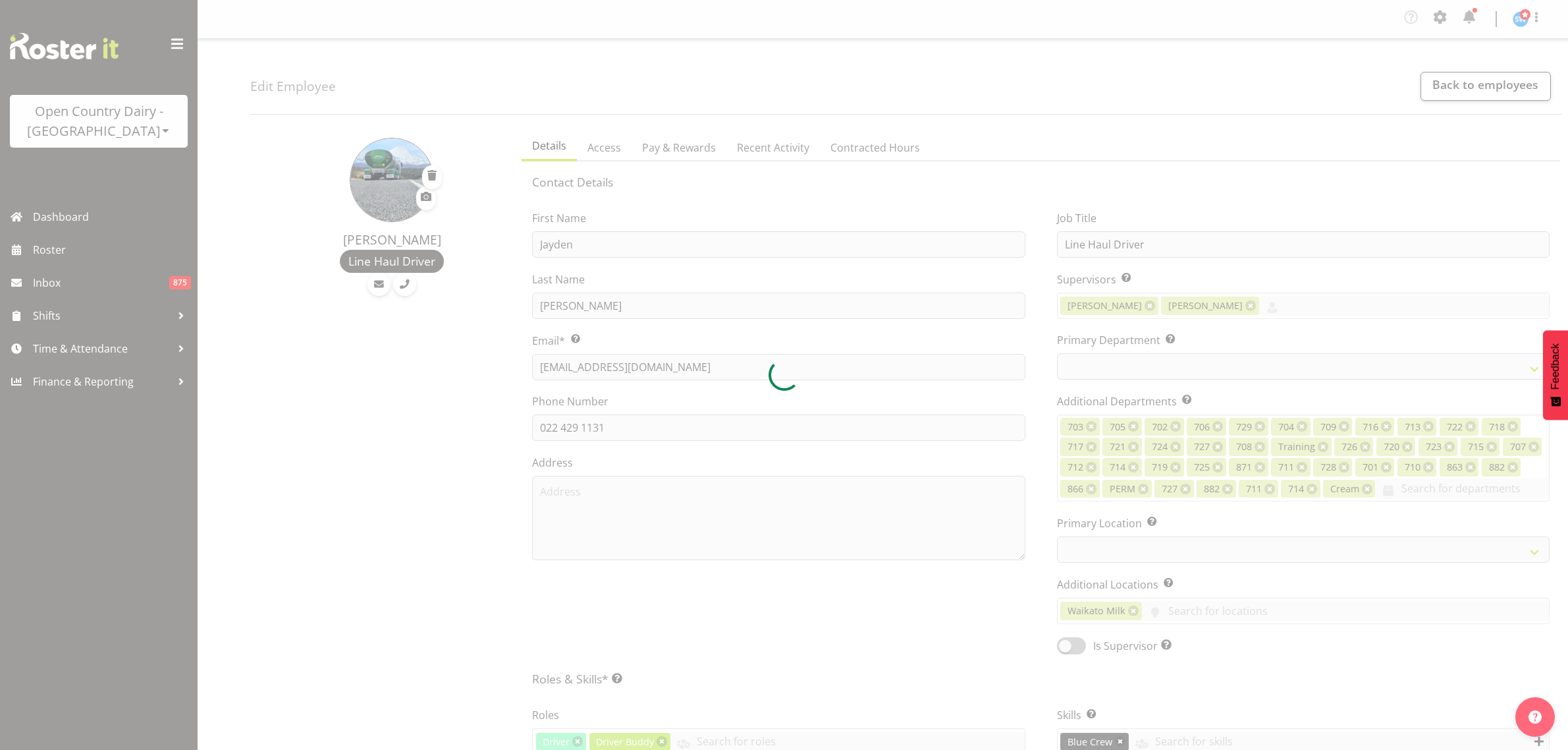
select select "role"
select select "TimelineWeek"
select select
select select "802"
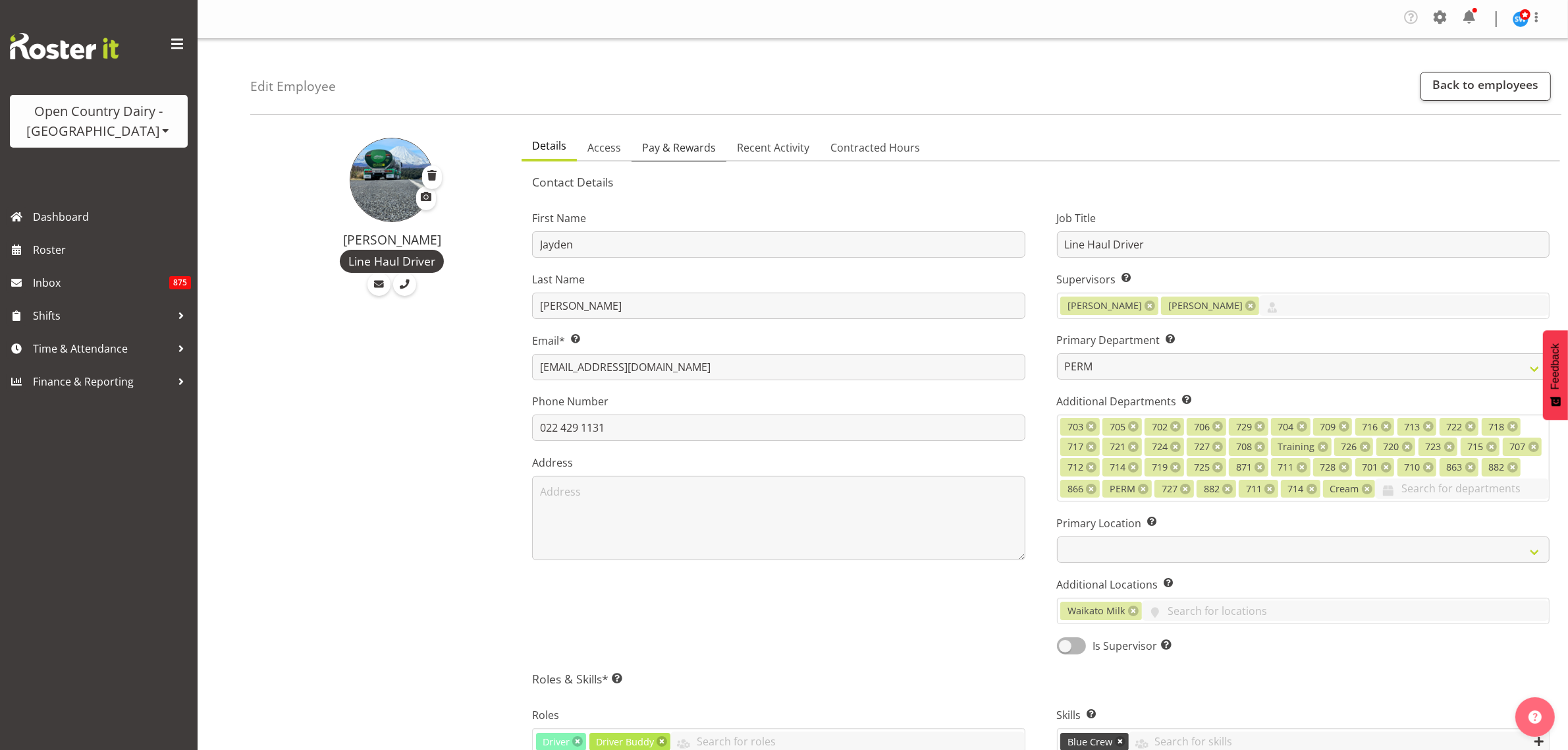
click at [705, 149] on span "Pay & Rewards" at bounding box center [679, 147] width 74 height 16
